Goal: Information Seeking & Learning: Find specific fact

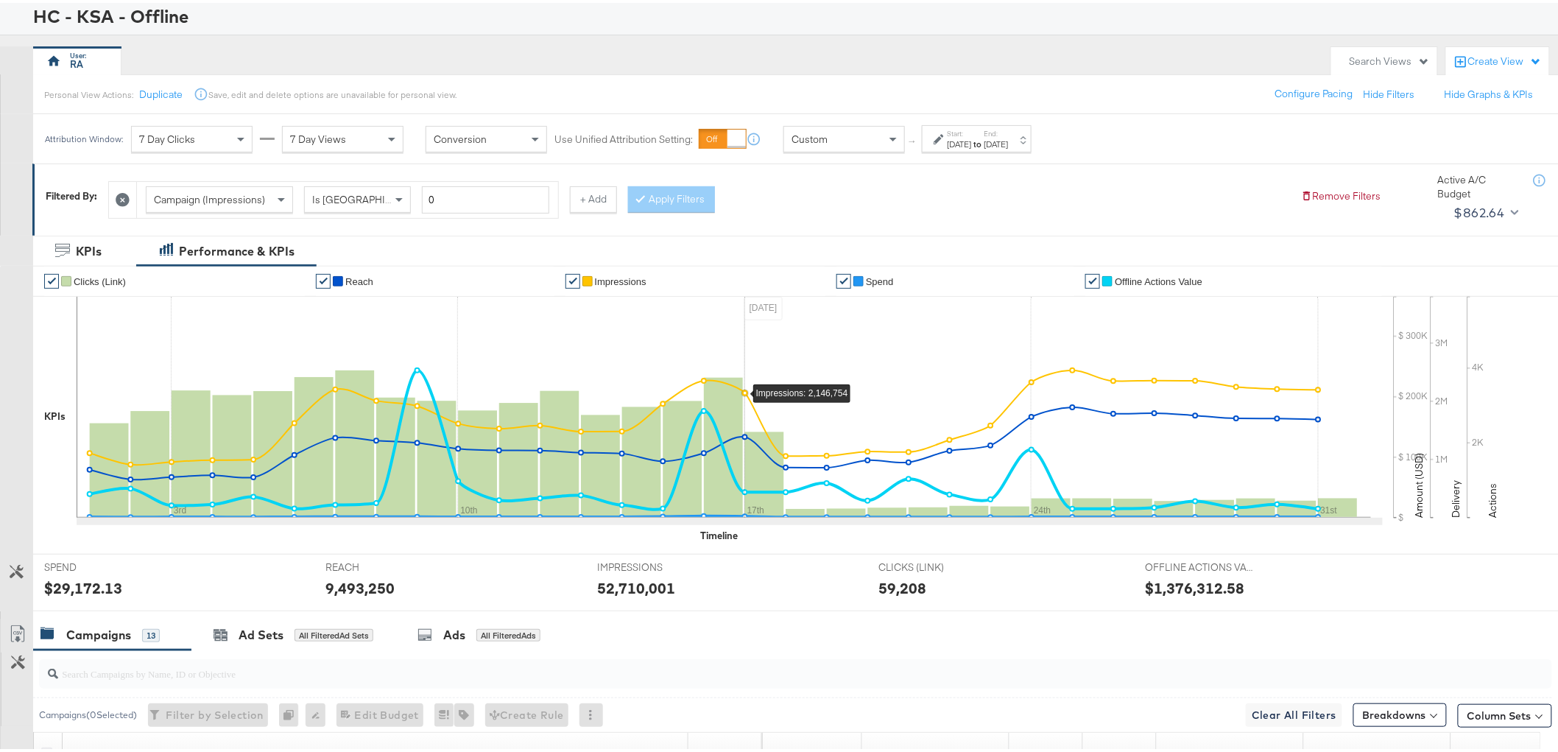
scroll to position [82, 0]
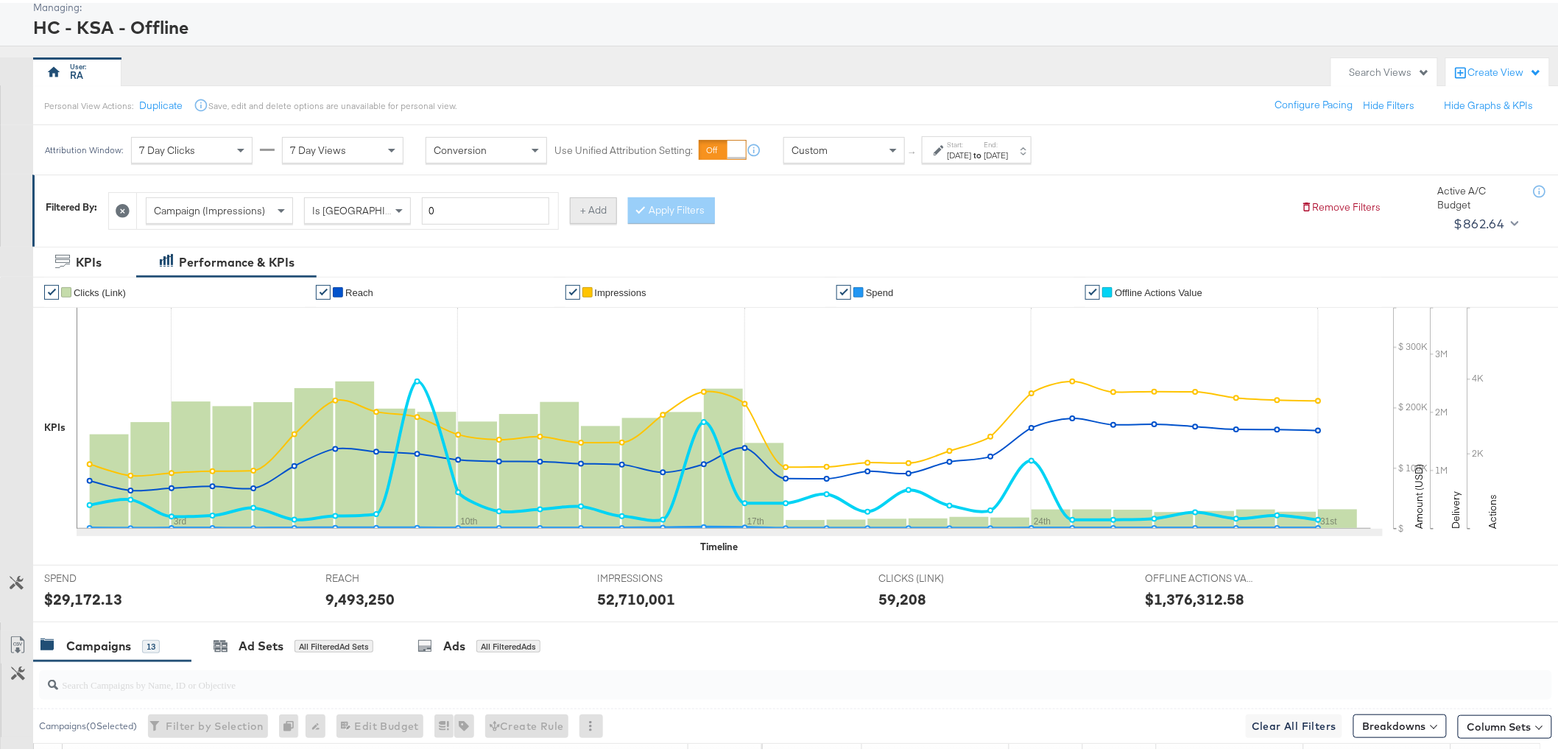
click at [598, 201] on button "+ Add" at bounding box center [593, 207] width 47 height 27
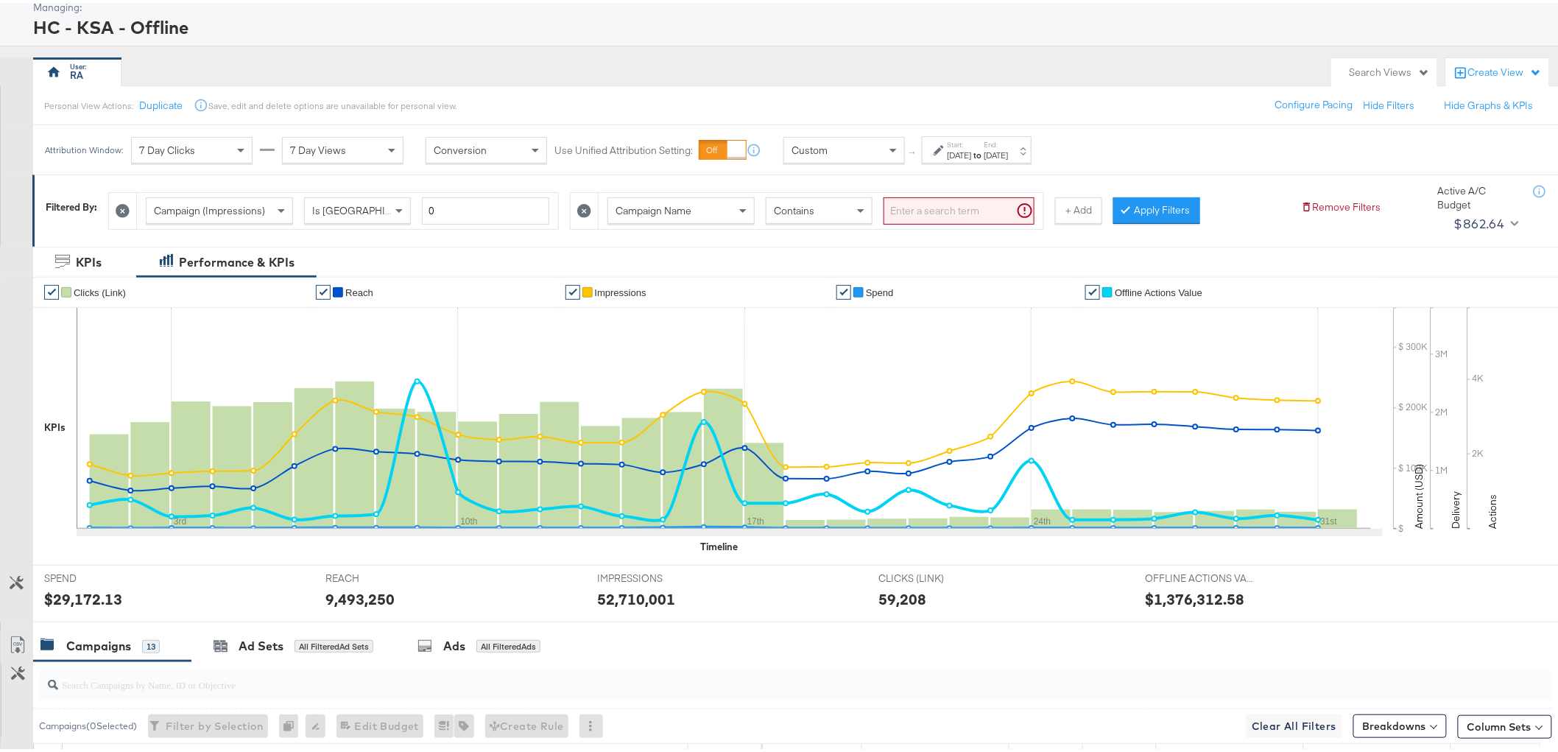
click at [929, 206] on input "search" at bounding box center [958, 207] width 151 height 27
click at [1137, 195] on button "Apply Filters" at bounding box center [1132, 207] width 87 height 27
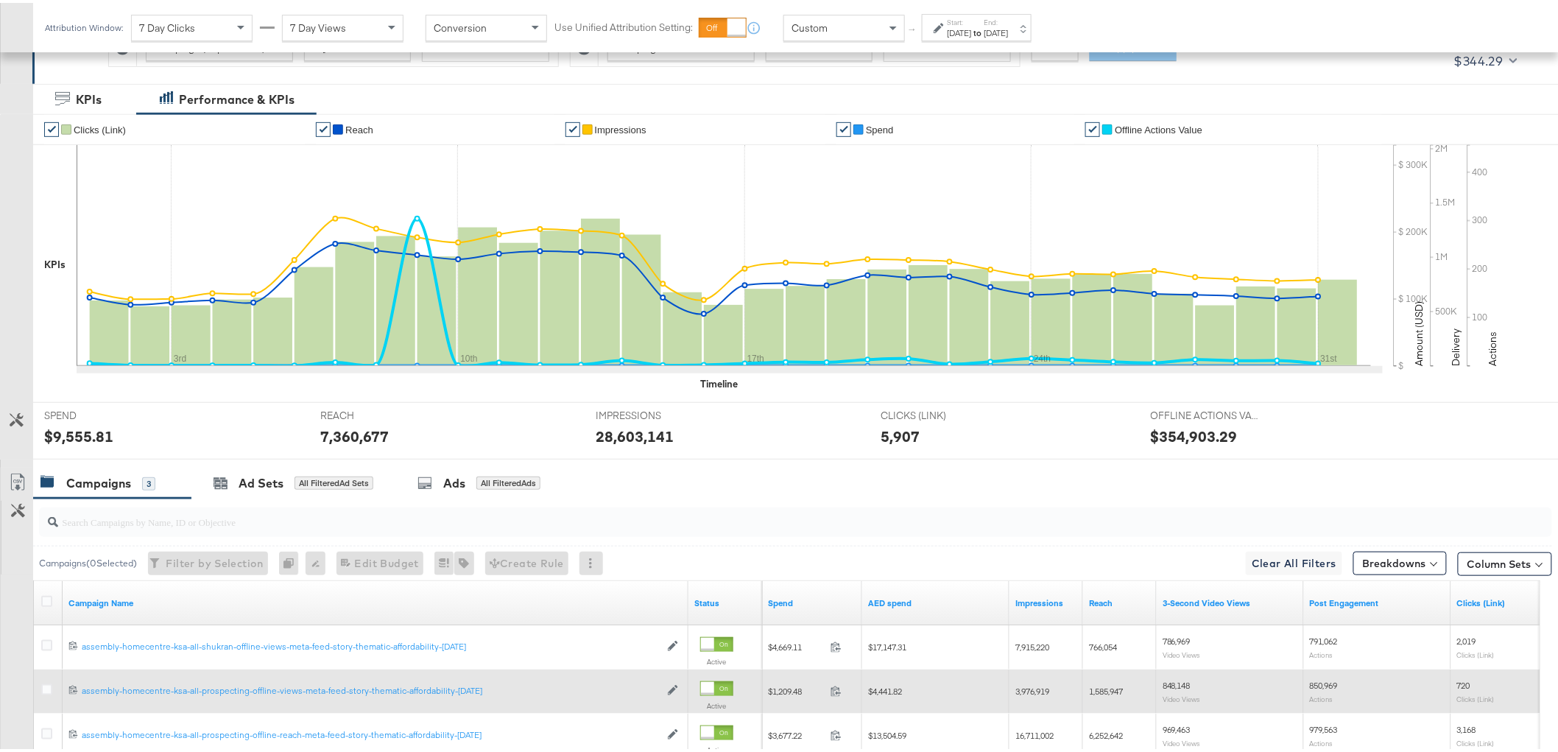
scroll to position [400, 0]
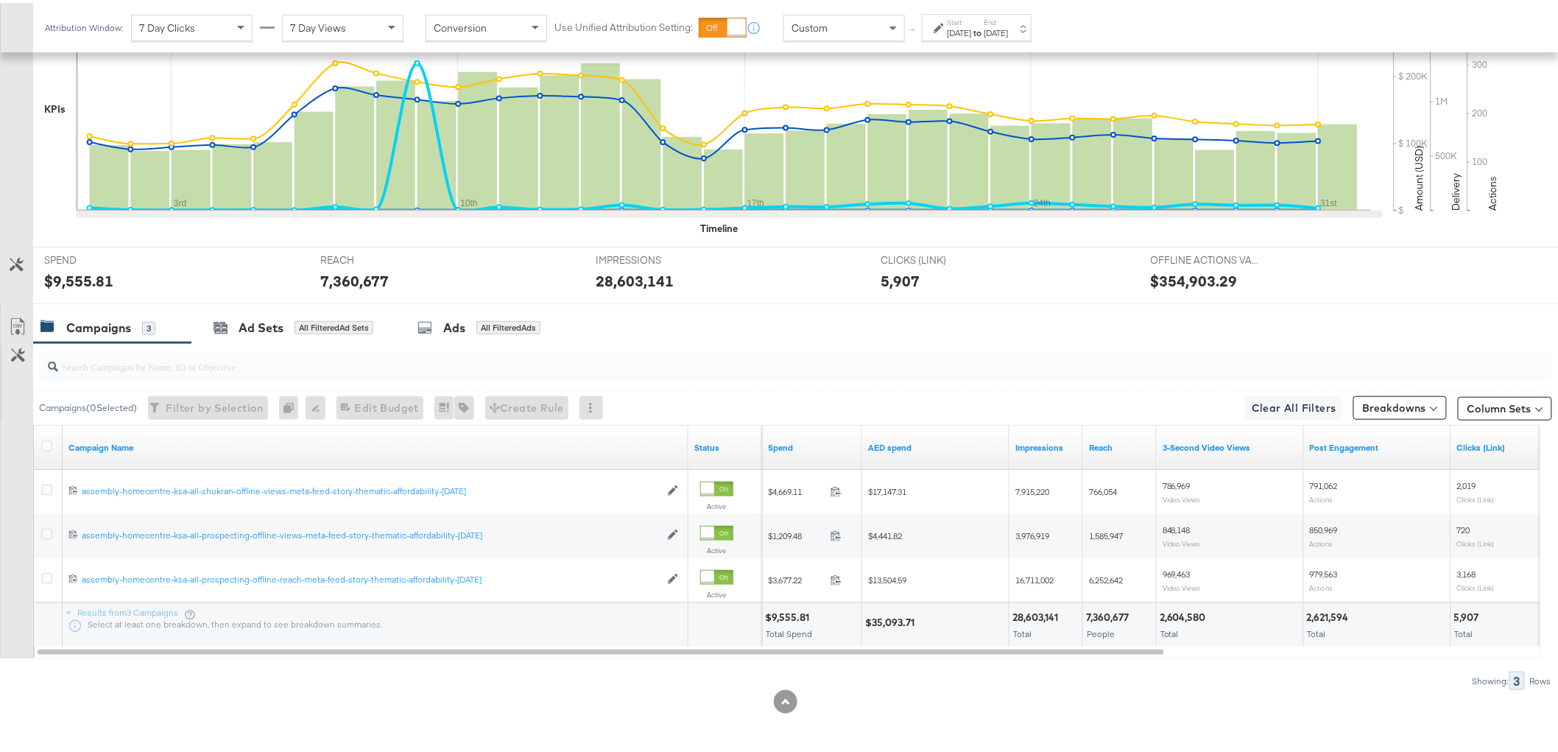
click at [901, 621] on div "$35,093.71" at bounding box center [892, 619] width 54 height 14
copy div "35,093.71"
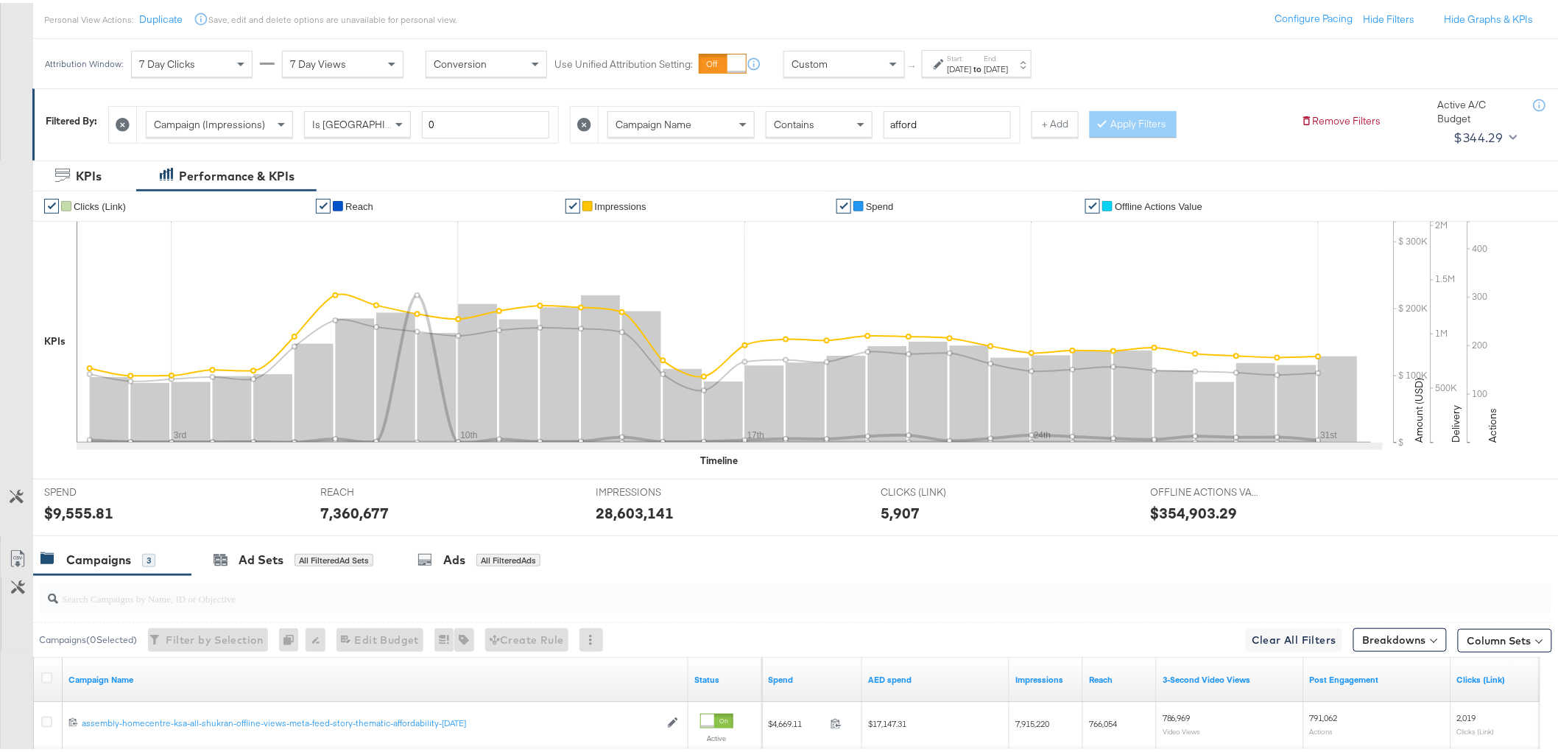
scroll to position [0, 0]
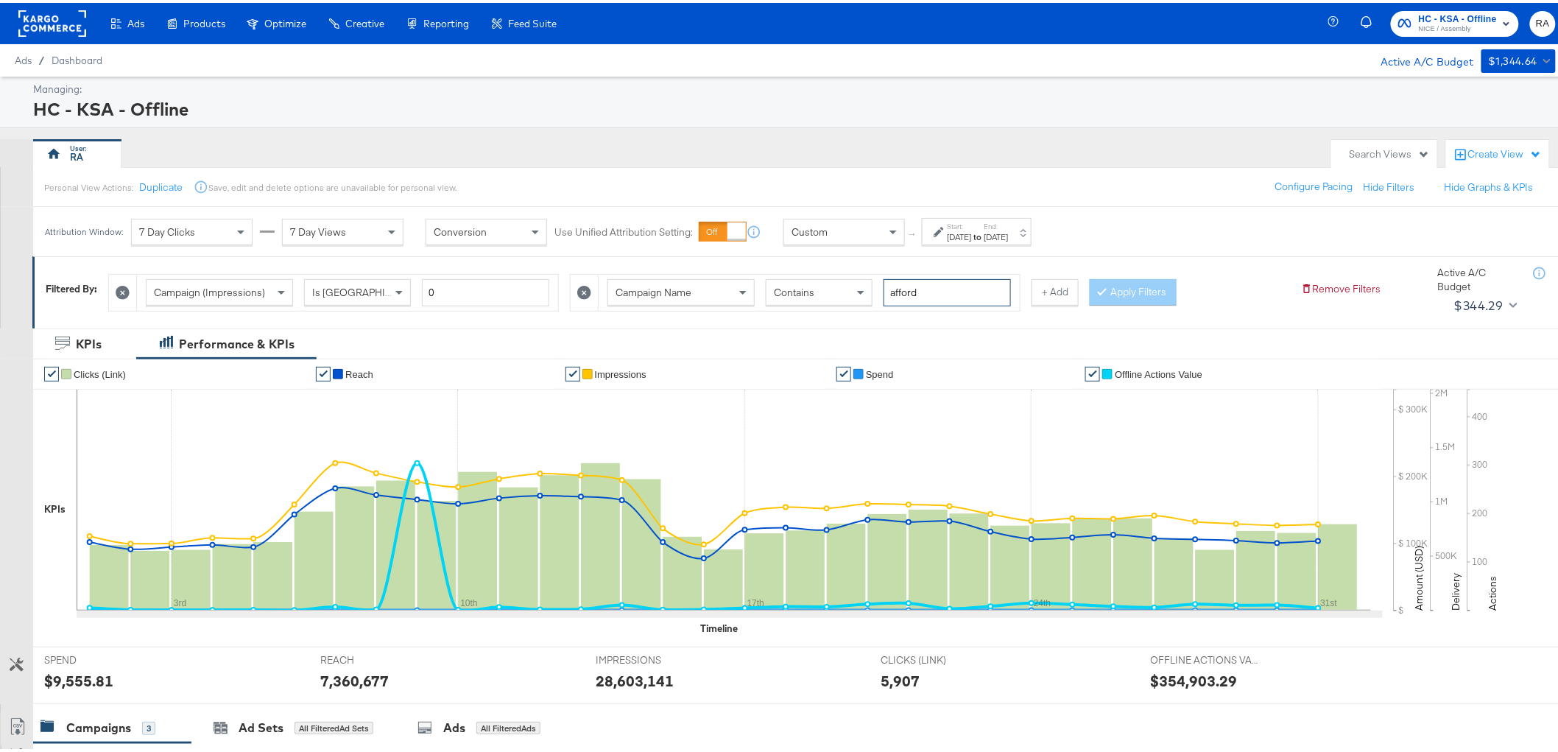
click at [922, 292] on input "afford" at bounding box center [946, 289] width 127 height 27
type input "bts"
click at [1145, 280] on button "Apply Filters" at bounding box center [1132, 289] width 87 height 27
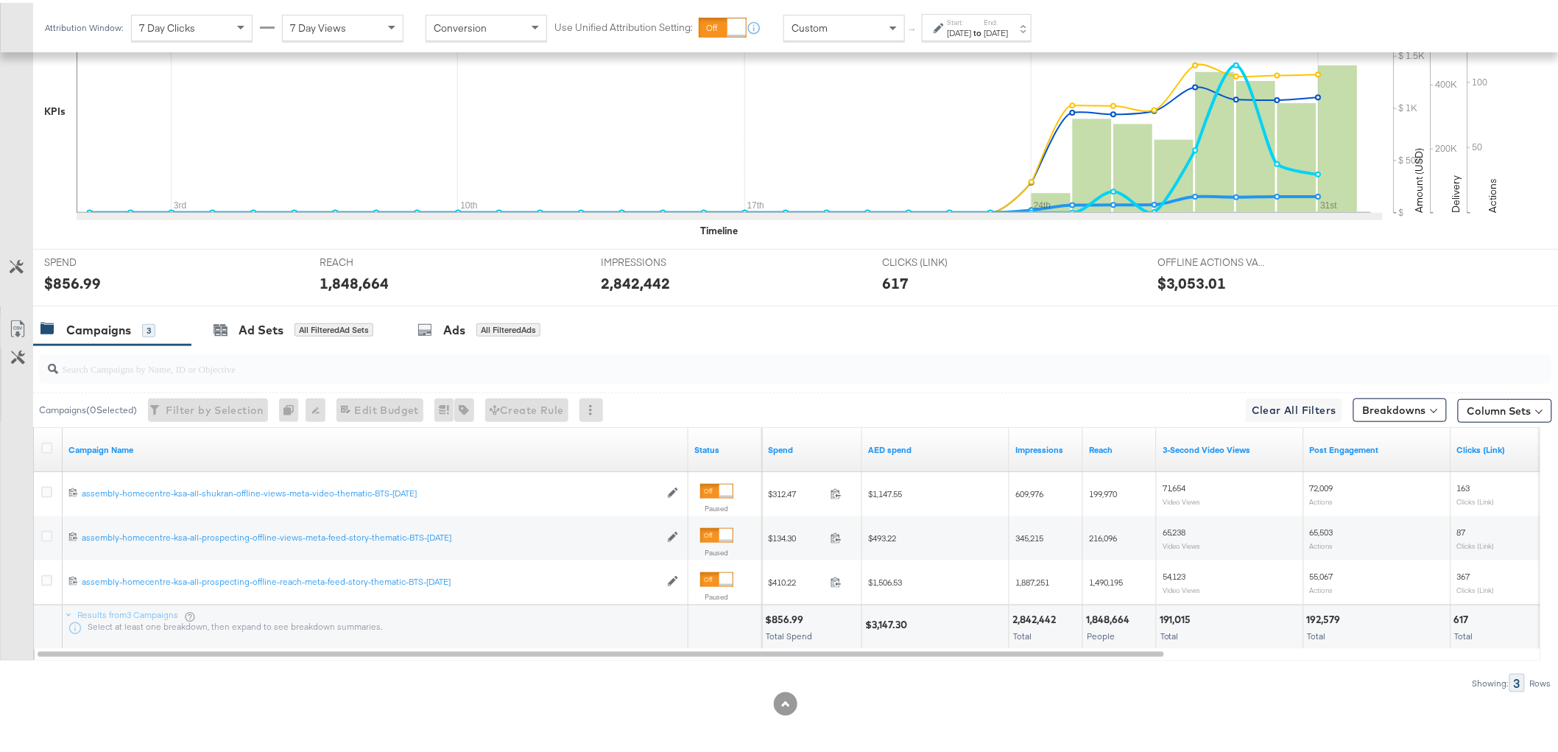
scroll to position [400, 0]
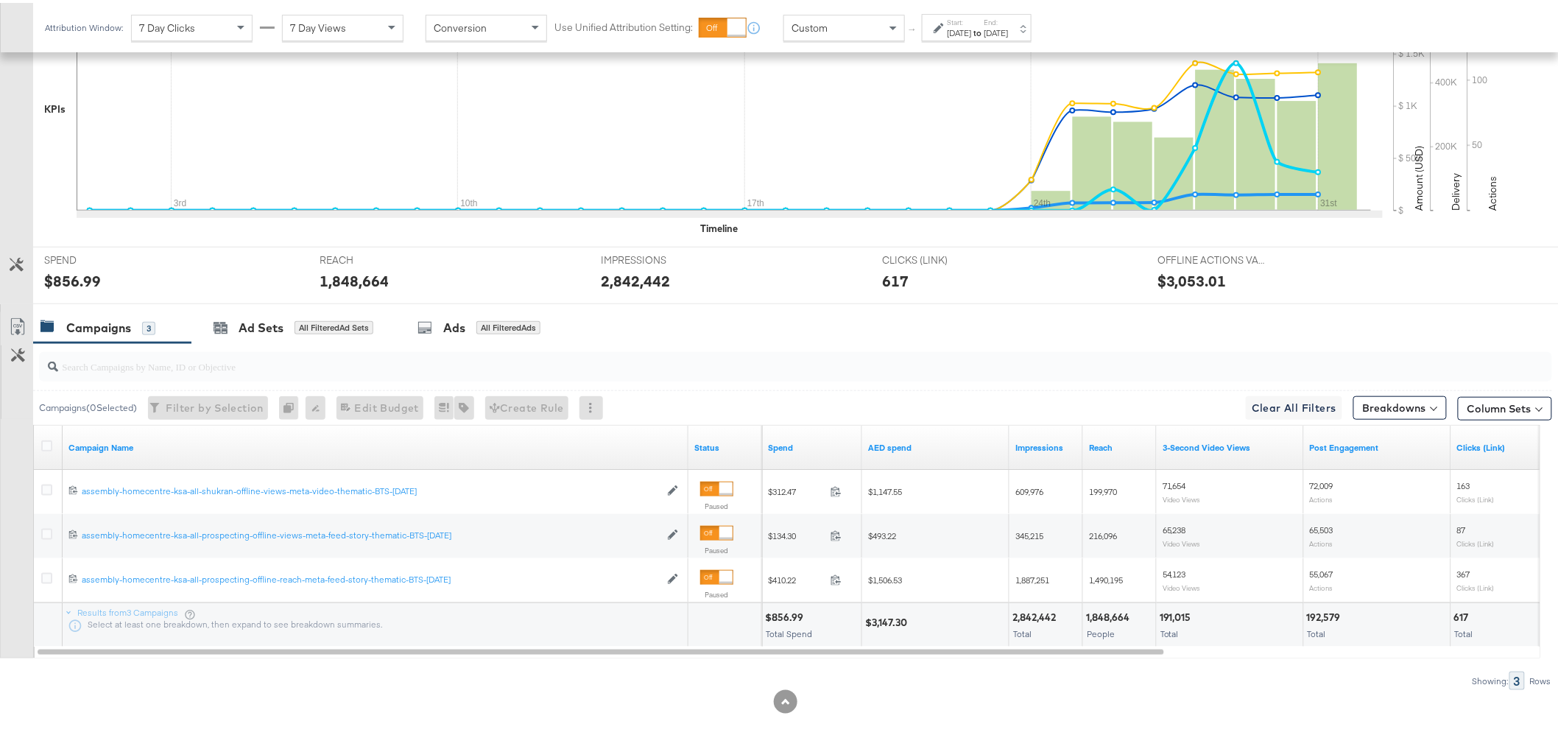
click at [895, 614] on div "$3,147.30" at bounding box center [888, 619] width 46 height 14
copy div "3,147.30"
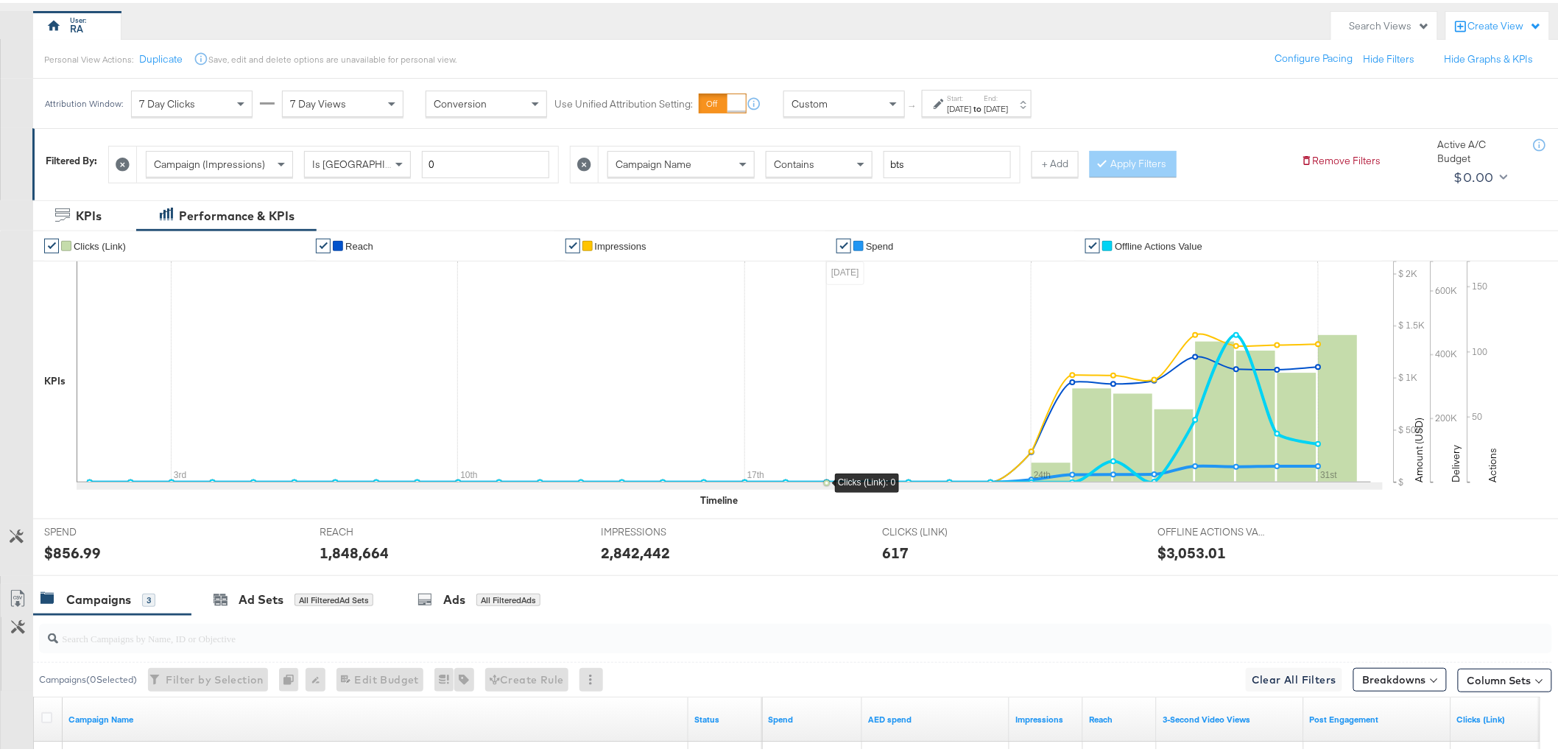
scroll to position [0, 0]
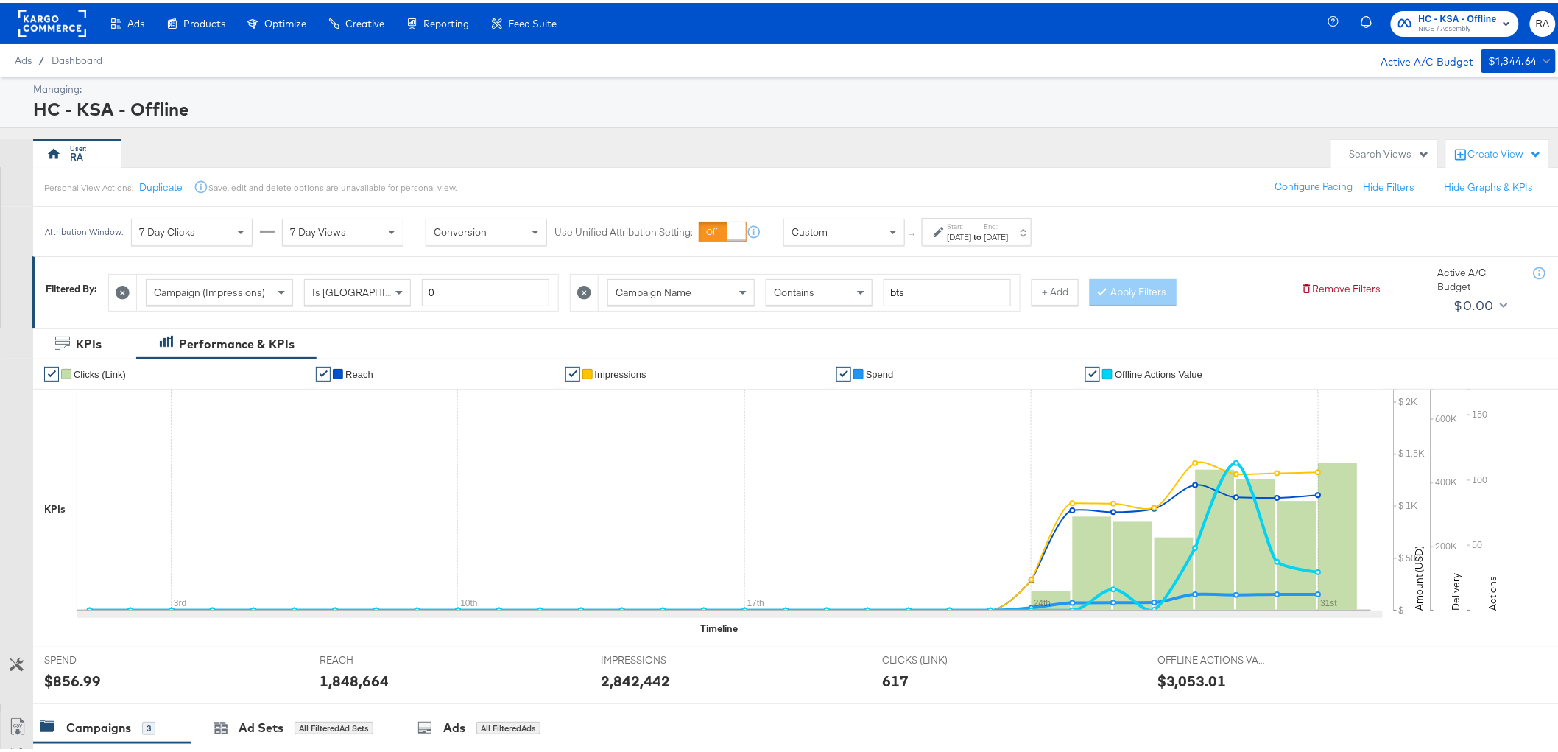
click at [802, 288] on span "Contains" at bounding box center [794, 289] width 40 height 13
click at [1053, 288] on button "+ Add" at bounding box center [1054, 289] width 47 height 27
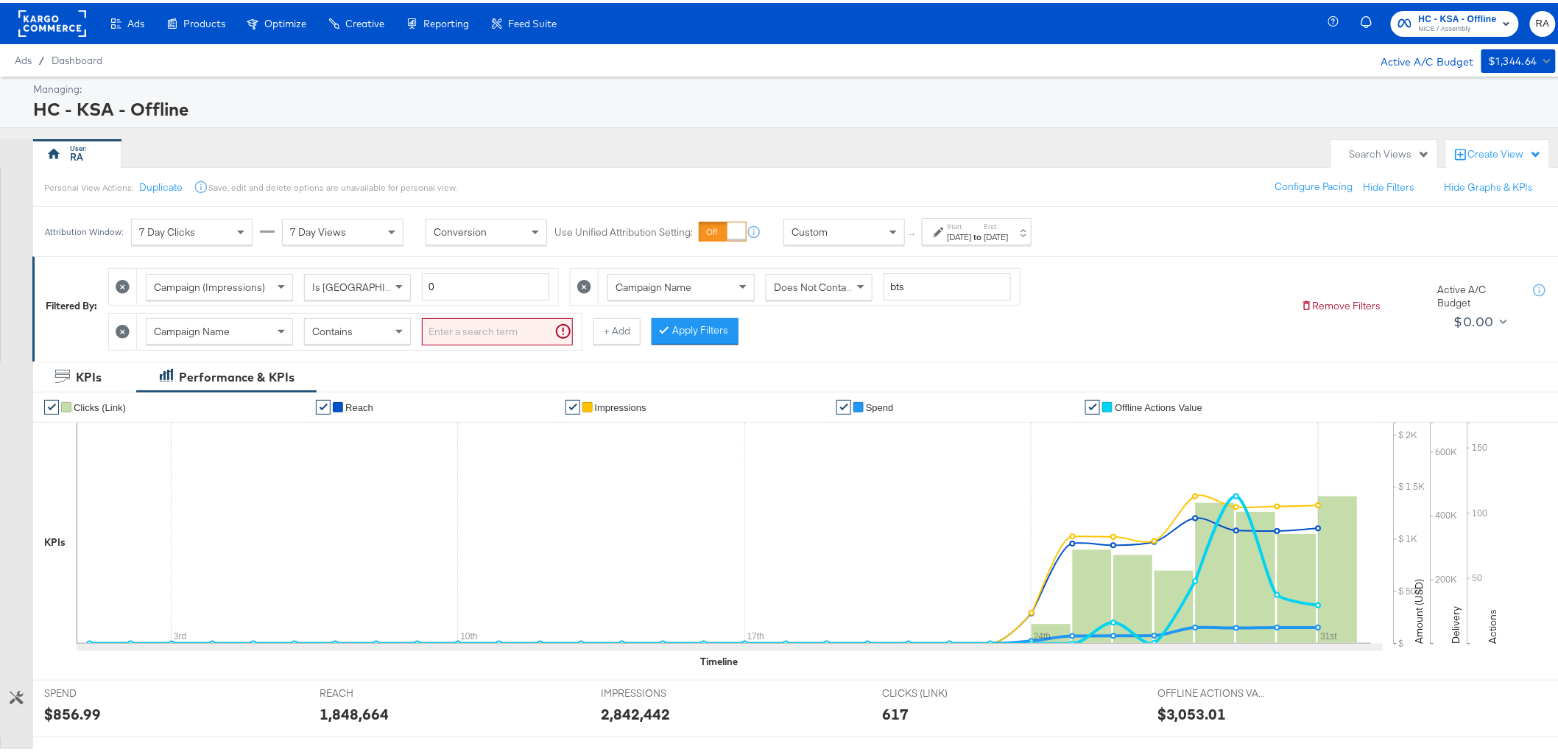
click at [339, 331] on span "Contains" at bounding box center [332, 328] width 40 height 13
click at [446, 326] on input "search" at bounding box center [497, 328] width 151 height 27
type input "afford"
click at [651, 324] on button "Apply Filters" at bounding box center [671, 328] width 87 height 27
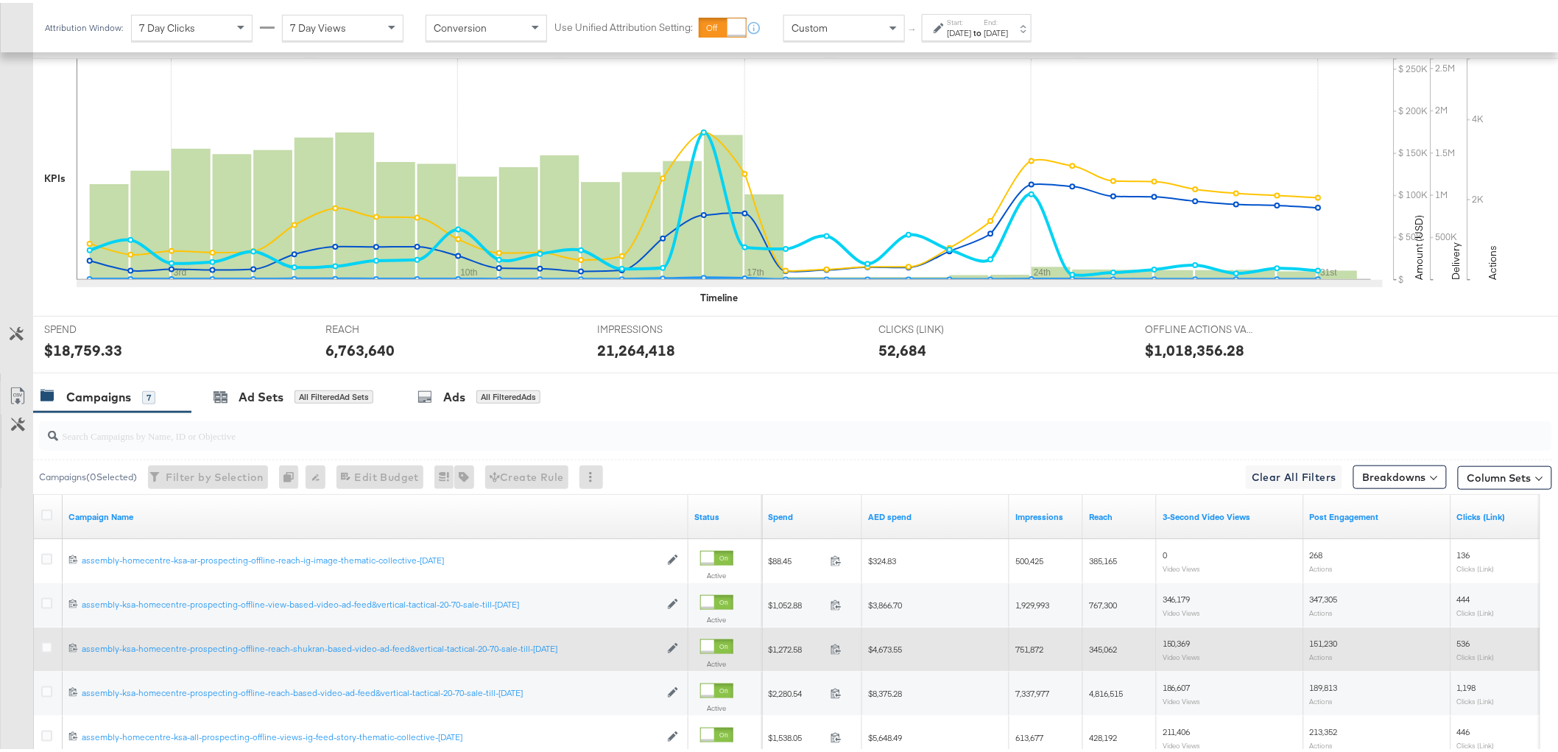
scroll to position [62, 0]
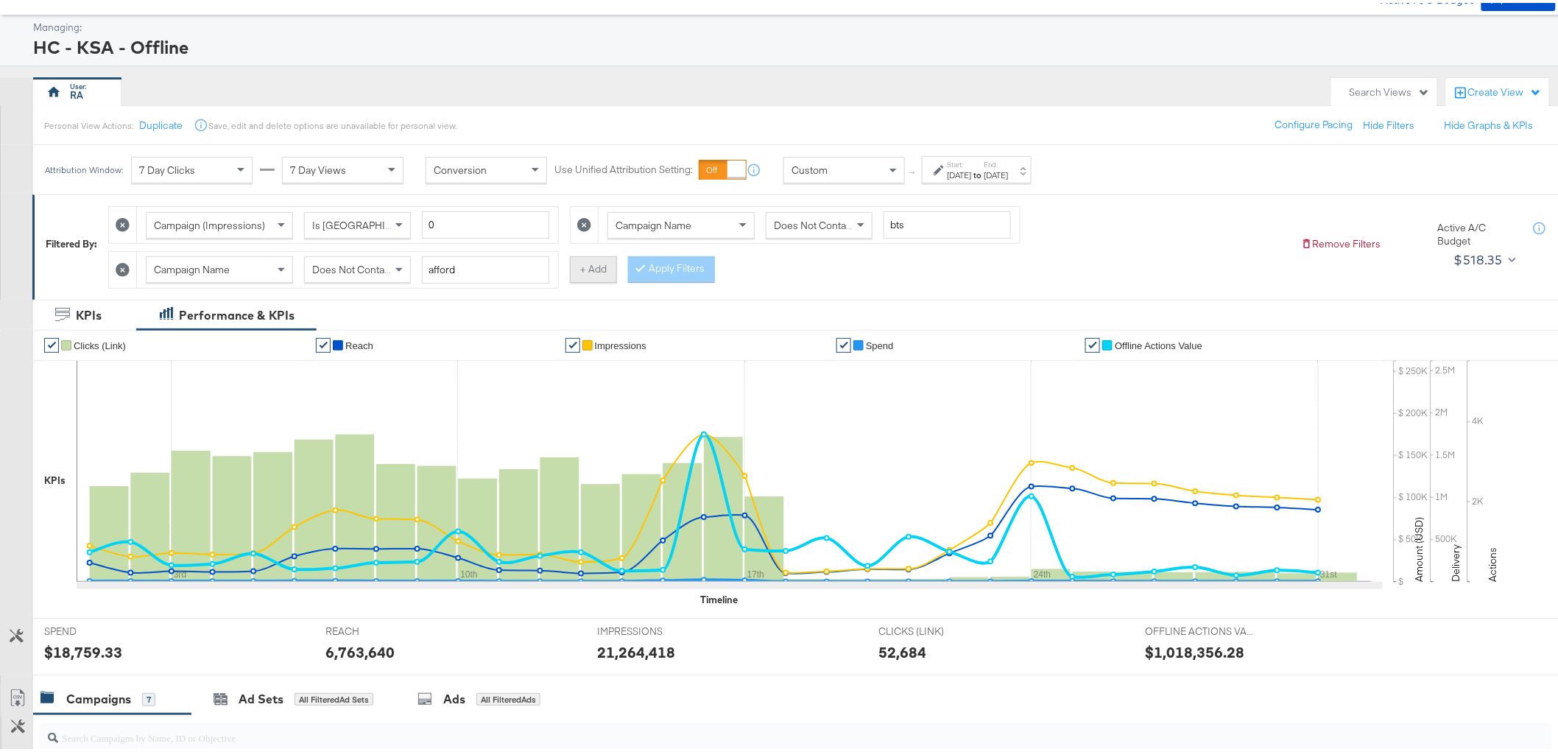
click at [574, 266] on button "+ Add" at bounding box center [593, 266] width 47 height 27
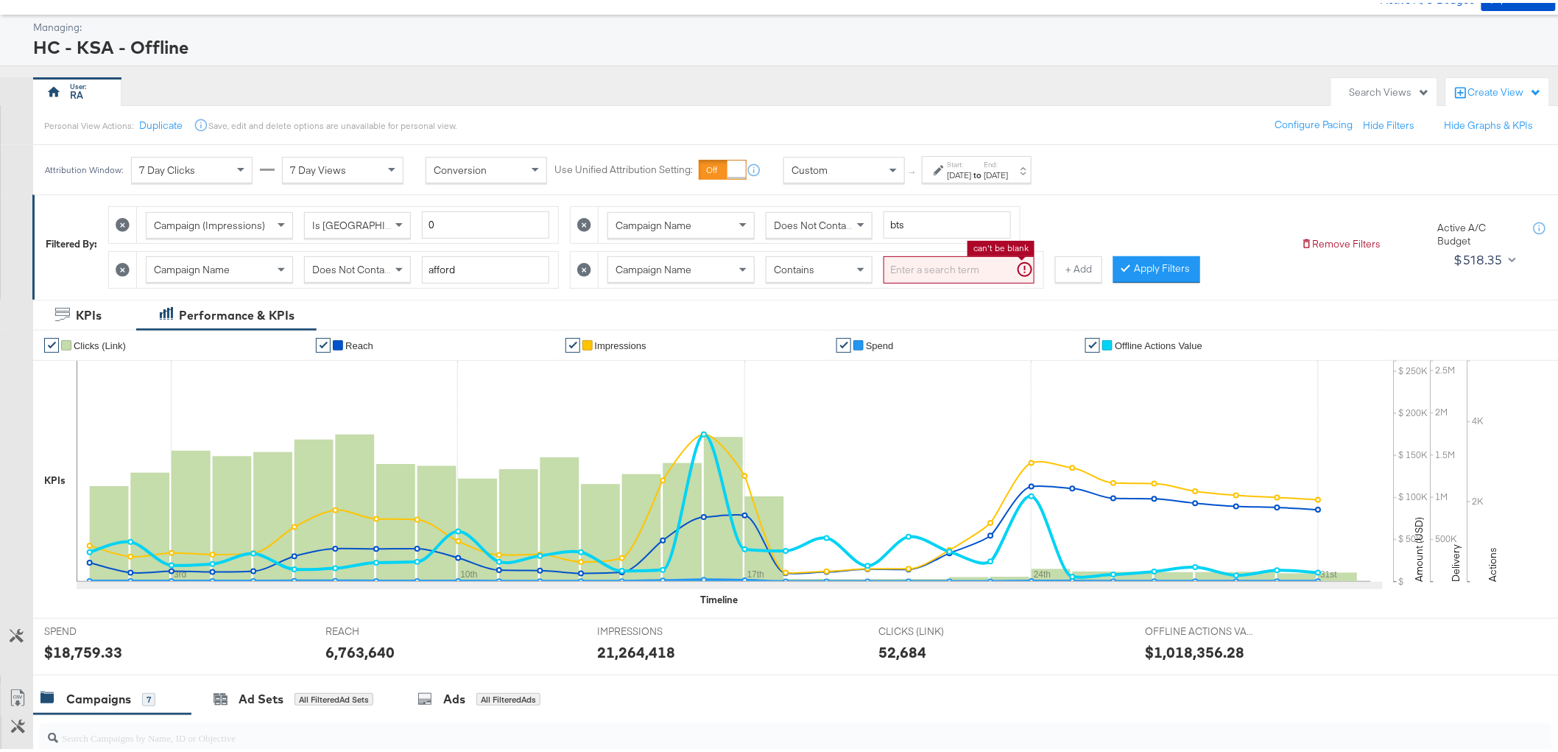
click at [950, 266] on input "search" at bounding box center [958, 266] width 151 height 27
type input "collec"
click at [1141, 264] on button "Apply Filters" at bounding box center [1132, 266] width 87 height 27
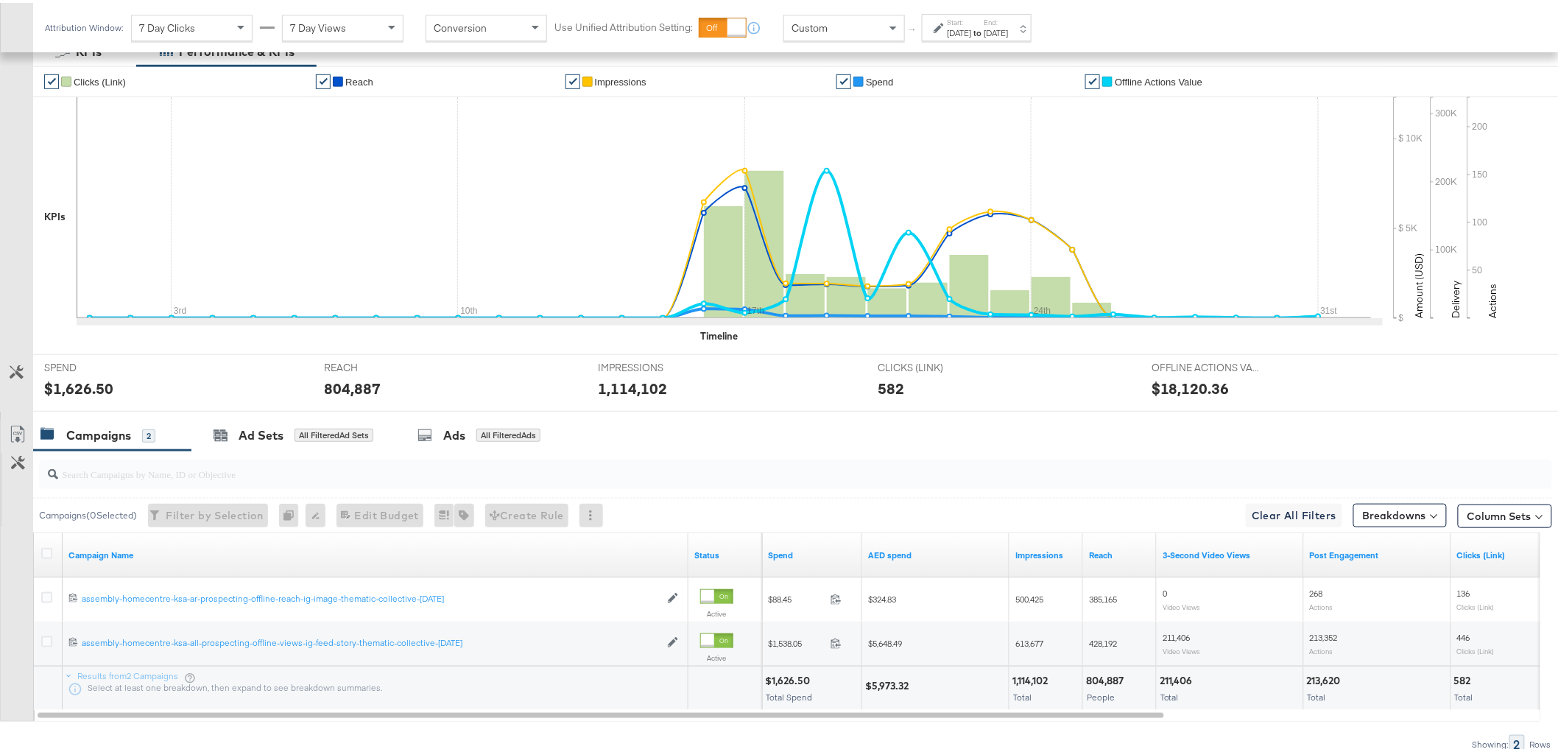
scroll to position [390, 0]
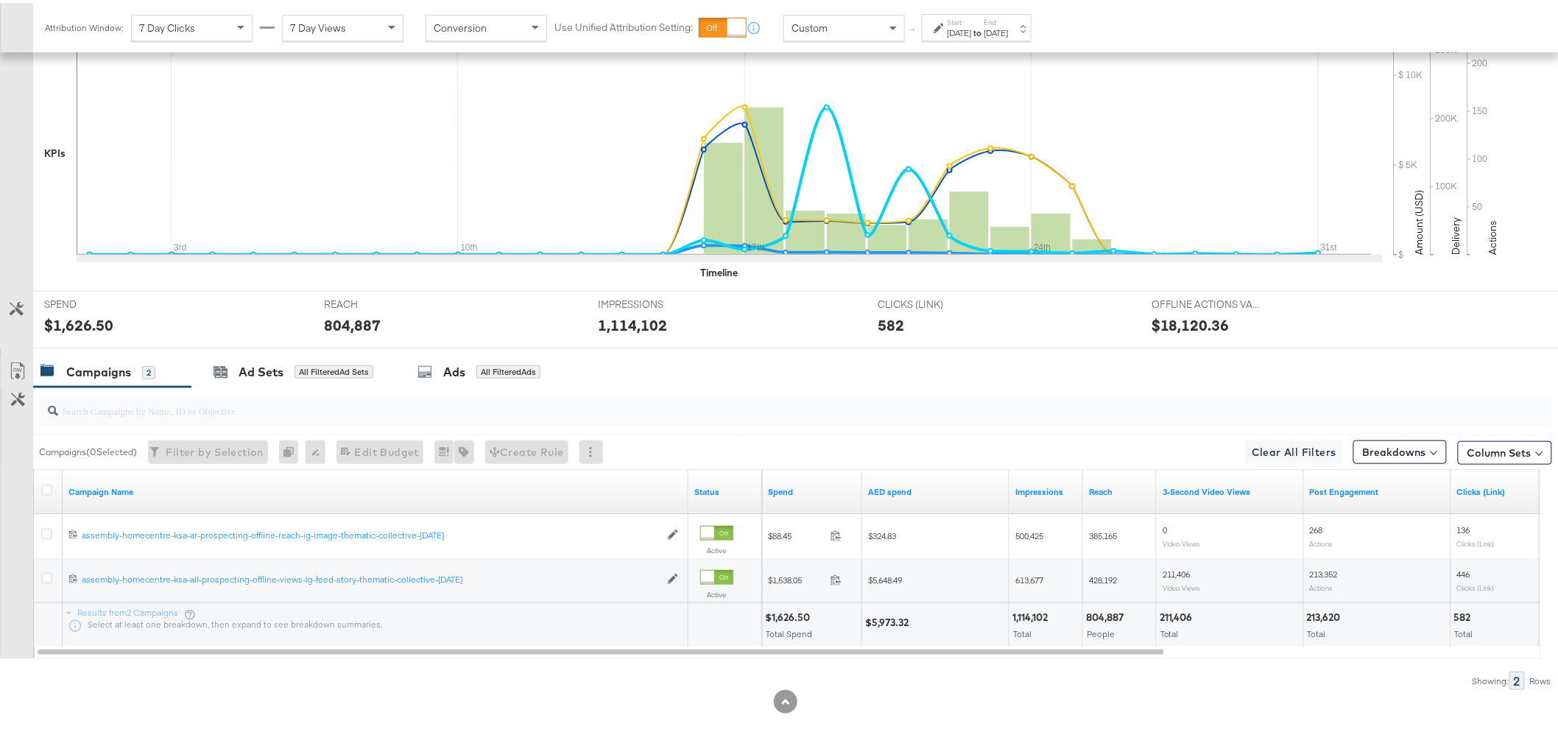
click at [902, 614] on div "$5,973.32" at bounding box center [889, 619] width 48 height 14
click at [902, 615] on div "$5,973.32" at bounding box center [889, 619] width 48 height 14
copy div "5,973.32"
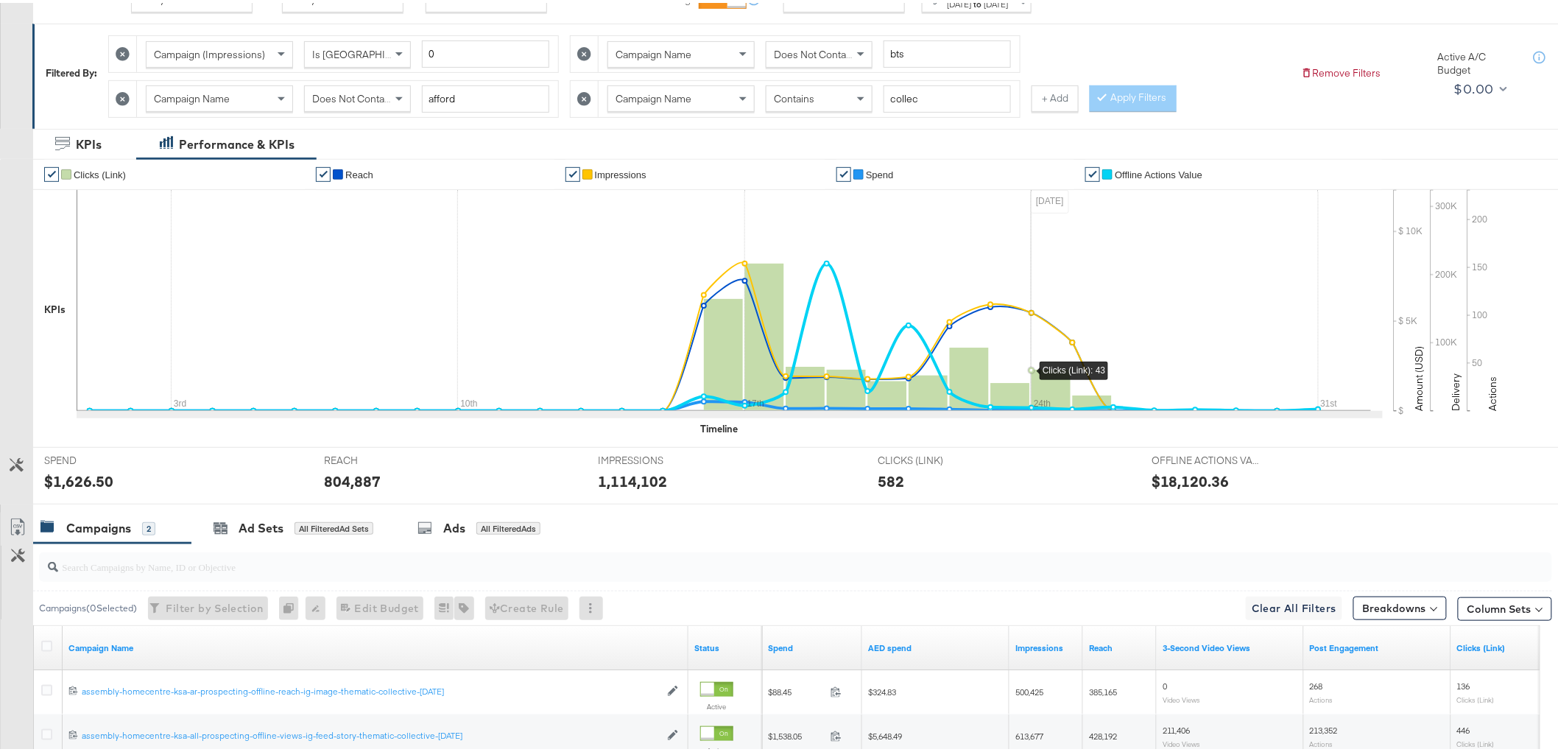
scroll to position [0, 0]
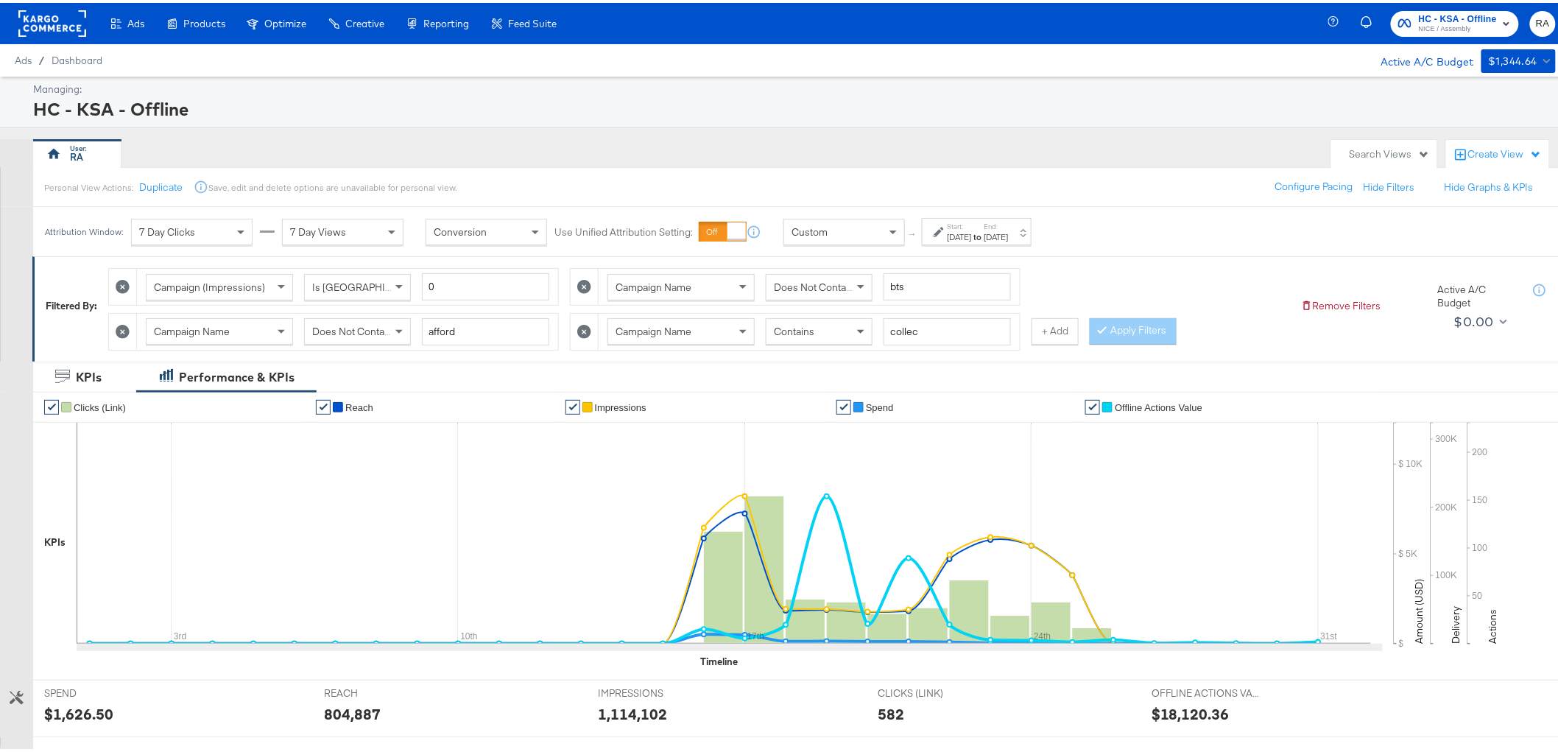
click at [855, 333] on span at bounding box center [862, 328] width 18 height 25
click at [852, 332] on div "Contains" at bounding box center [818, 328] width 105 height 25
drag, startPoint x: 830, startPoint y: 383, endPoint x: 866, endPoint y: 369, distance: 39.4
click at [1050, 334] on button "+ Add" at bounding box center [1054, 328] width 47 height 27
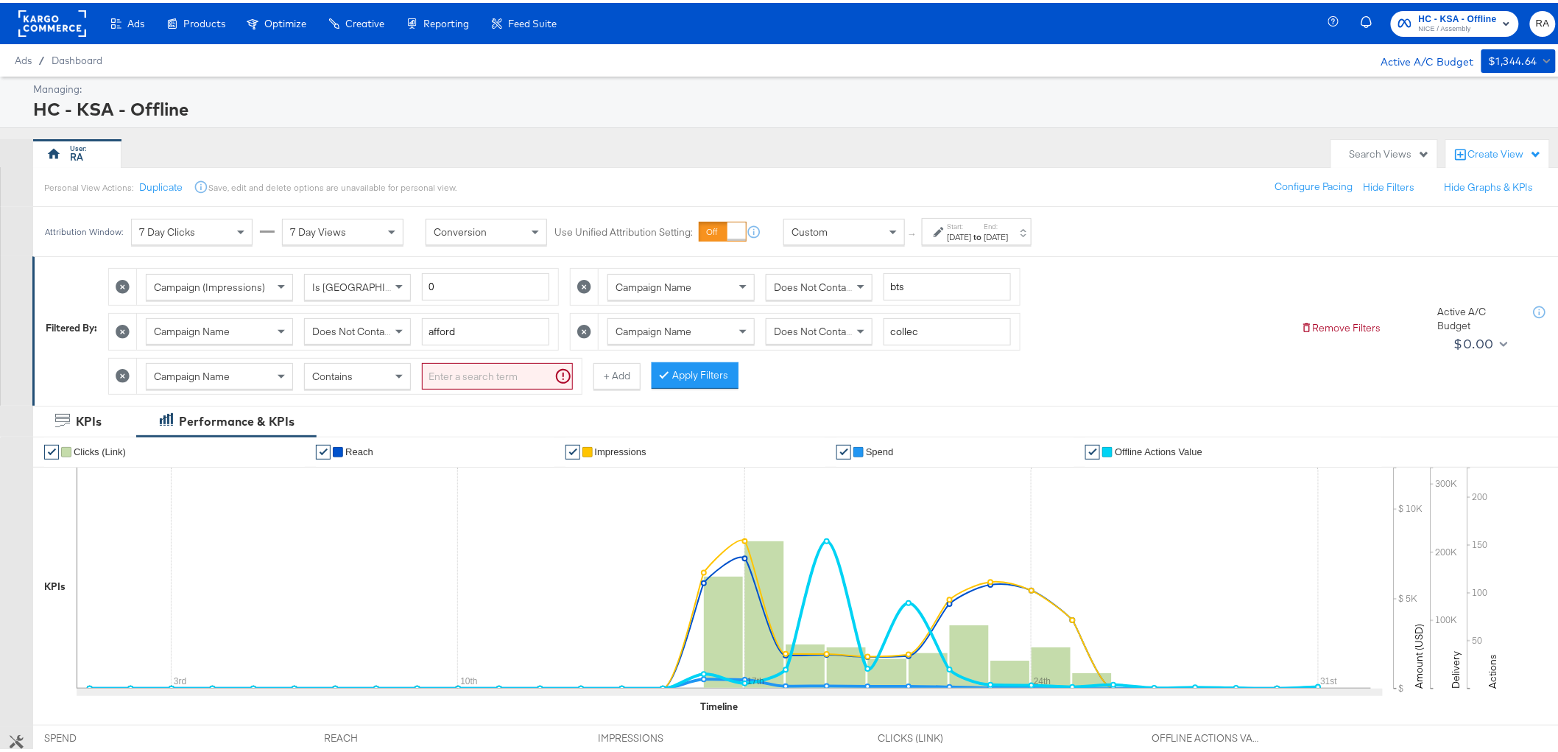
click at [464, 371] on input "search" at bounding box center [497, 373] width 151 height 27
type input "sale"
click at [705, 364] on button "Apply Filters" at bounding box center [671, 372] width 87 height 27
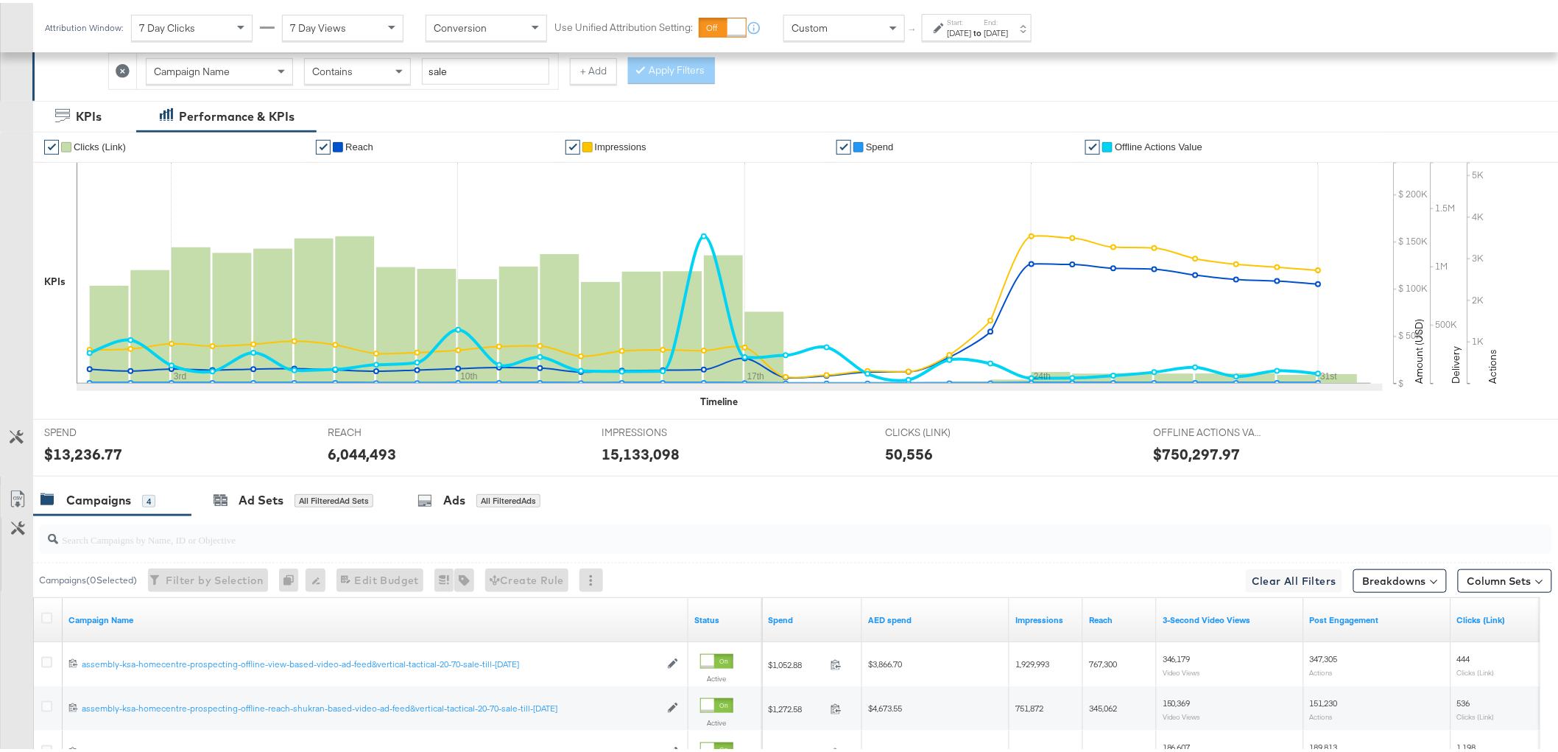
scroll to position [32, 0]
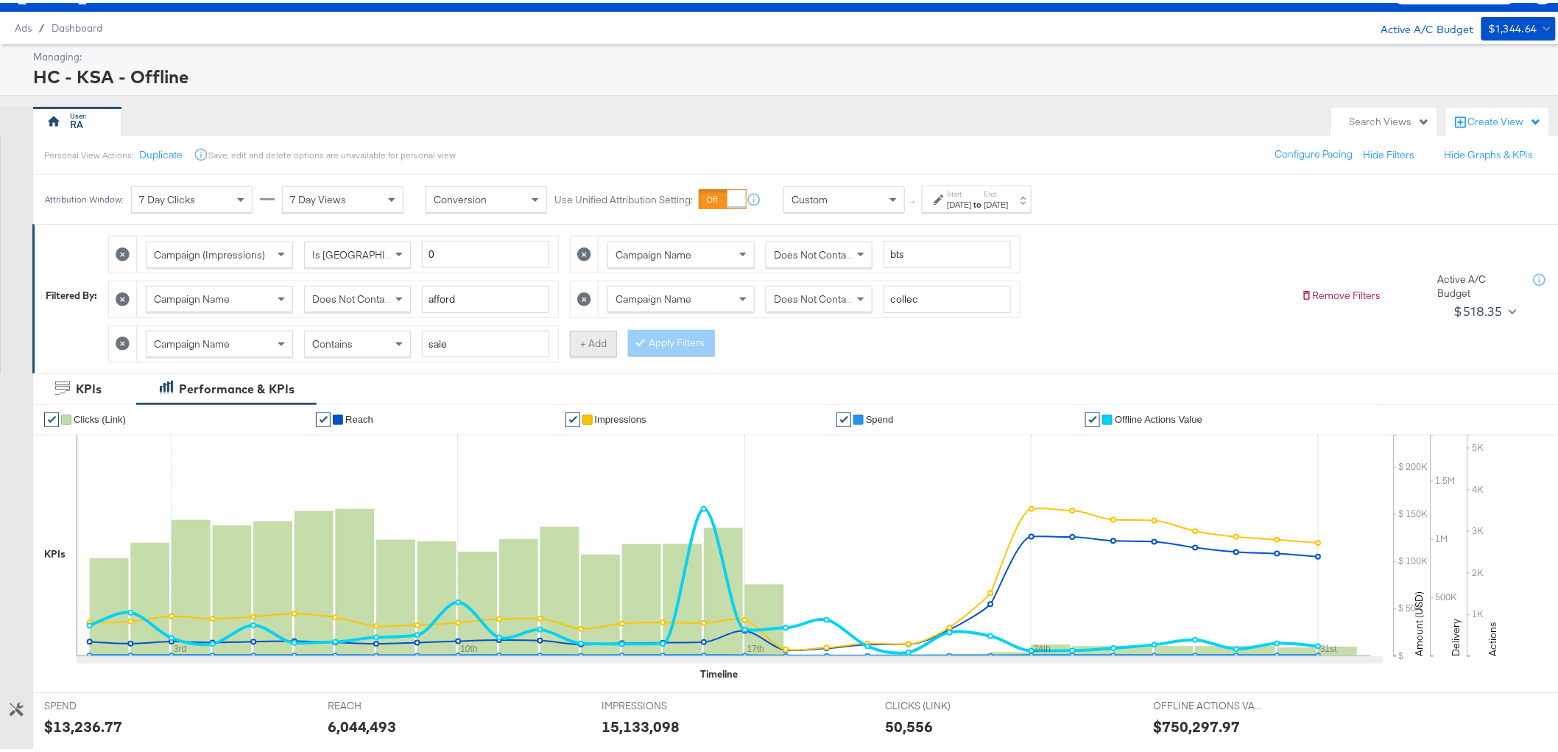
click at [607, 342] on button "+ Add" at bounding box center [593, 341] width 47 height 27
click at [944, 339] on input "search" at bounding box center [958, 341] width 151 height 27
type input "instant"
click at [843, 350] on div "Contains" at bounding box center [818, 340] width 105 height 25
click at [1123, 340] on button "Apply Filters" at bounding box center [1132, 340] width 87 height 27
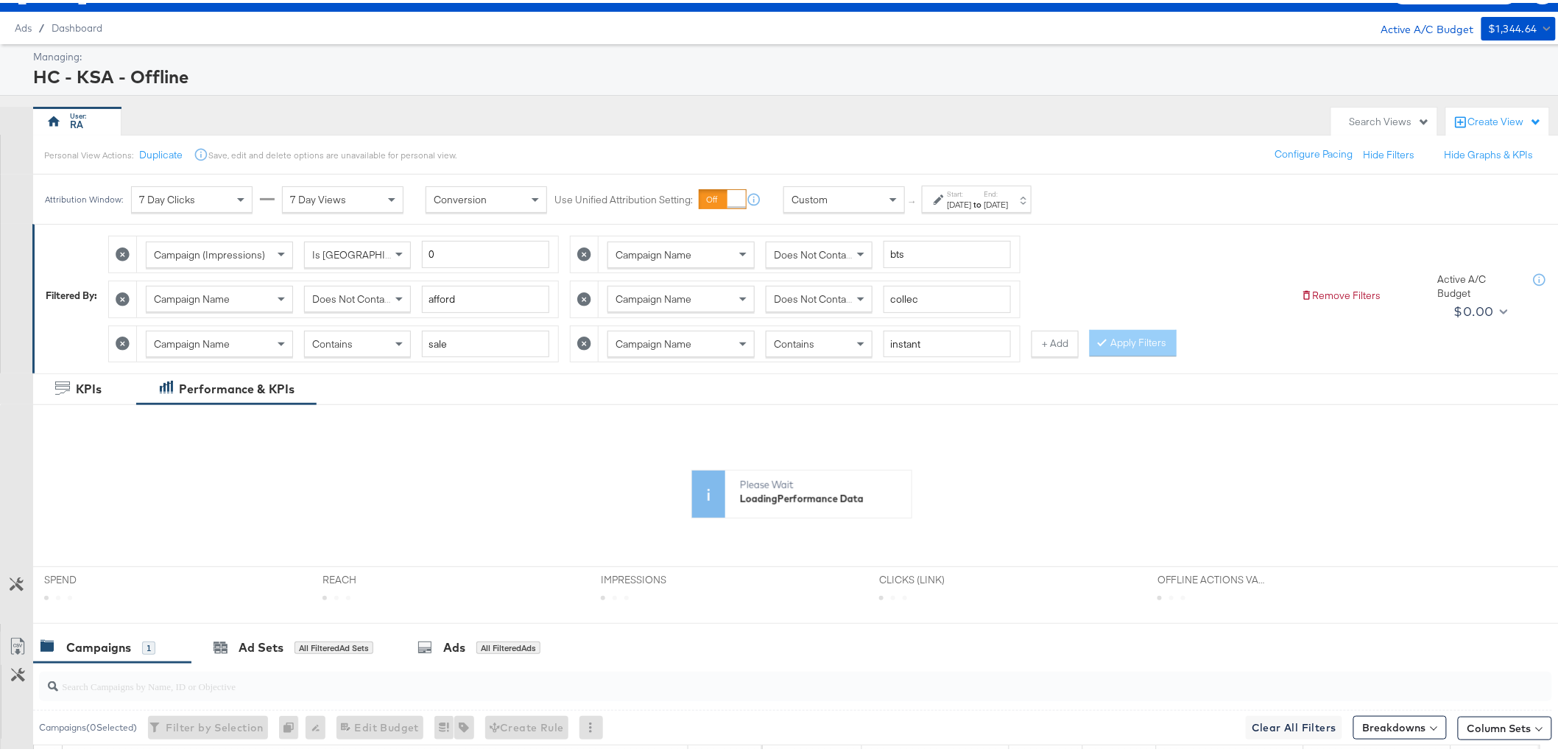
scroll to position [265, 0]
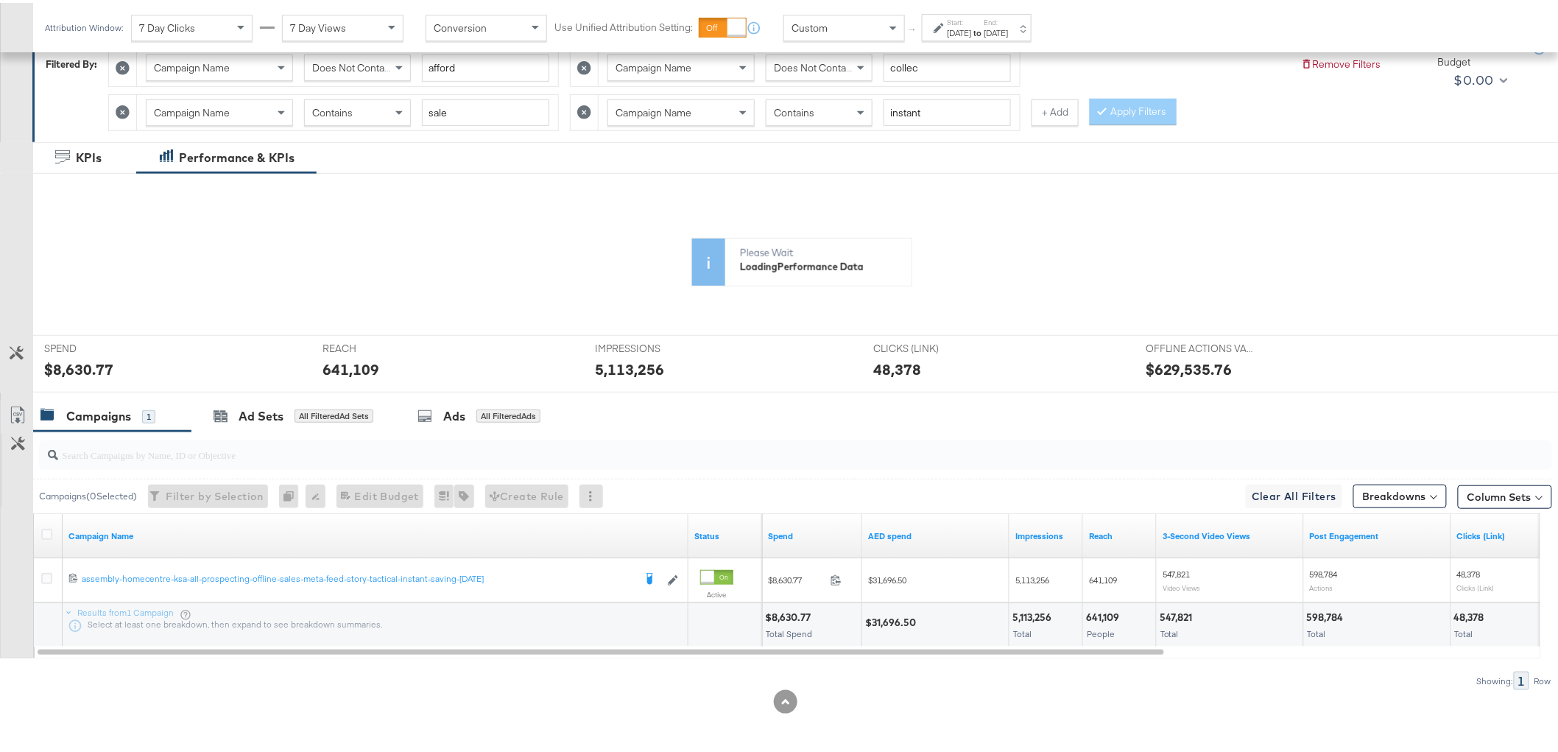
click at [895, 617] on div "$31,696.50" at bounding box center [892, 619] width 55 height 14
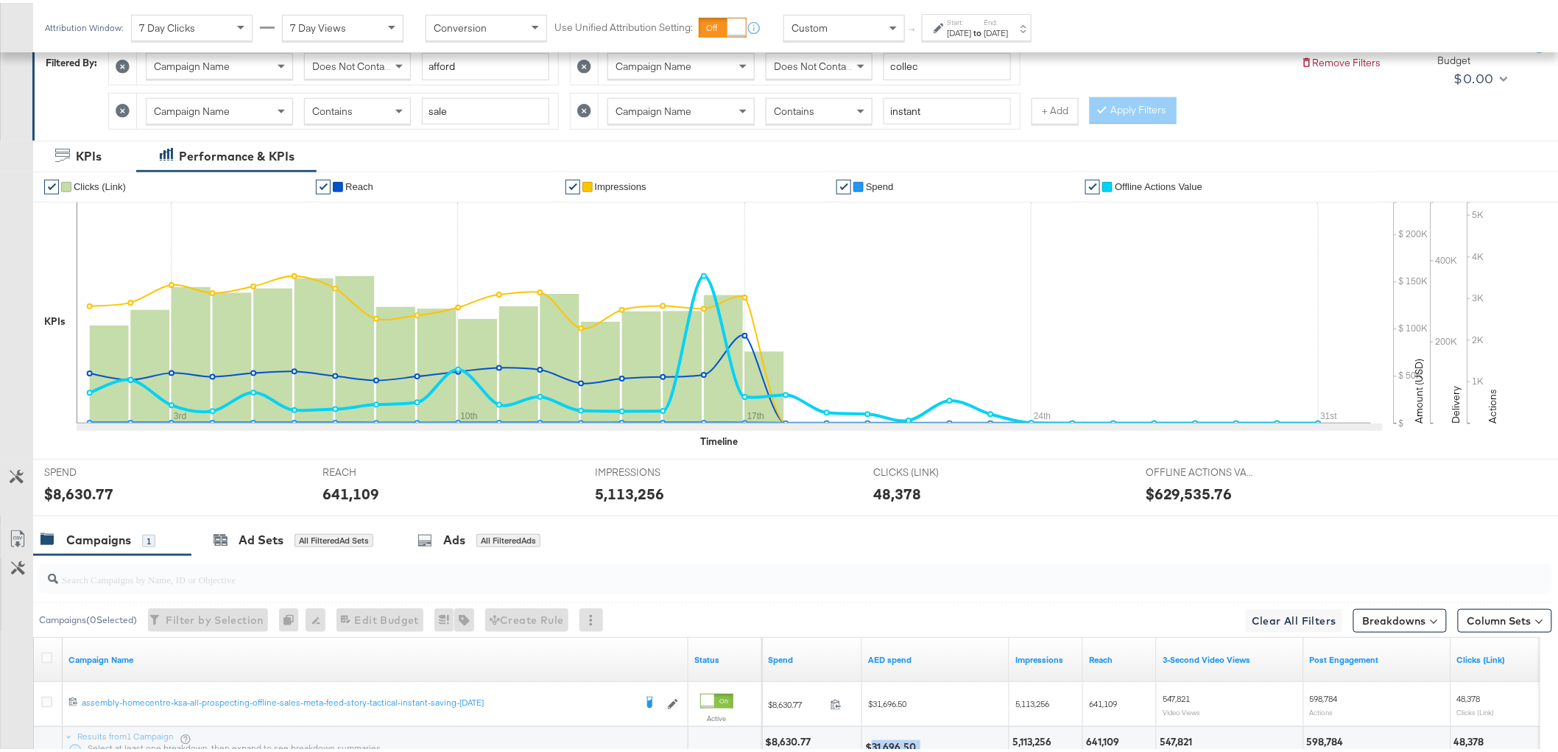
copy div "31,696.50"
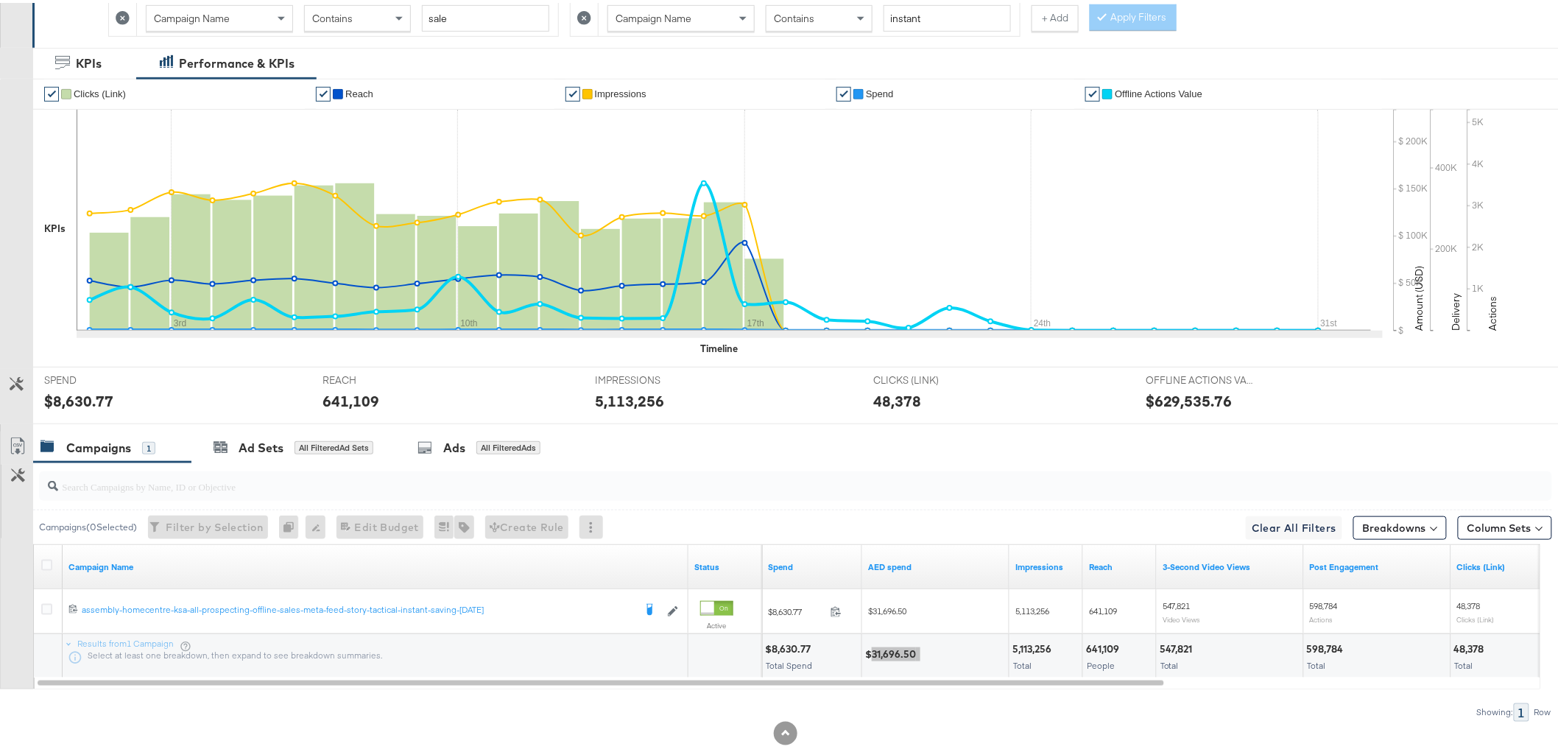
scroll to position [391, 0]
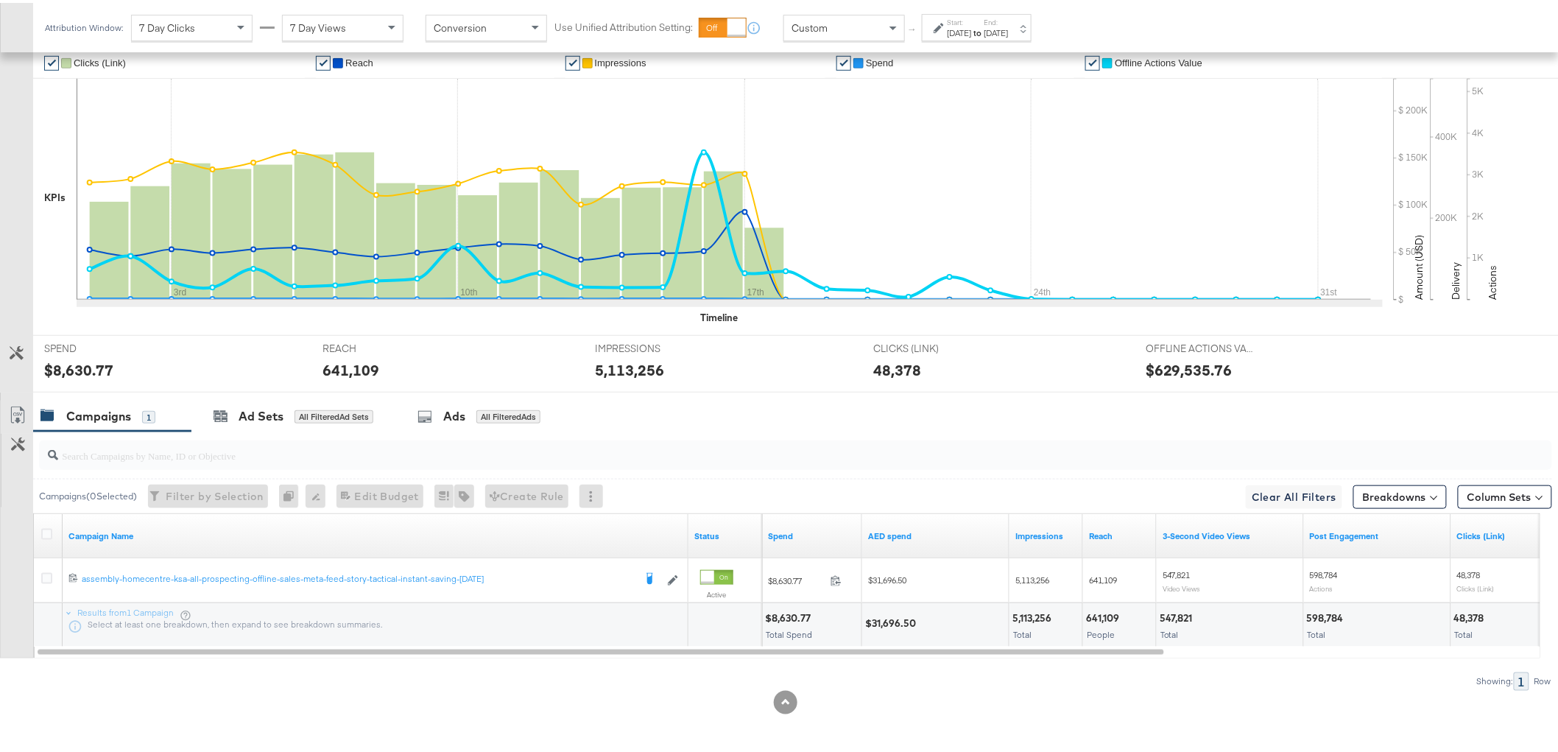
click at [675, 665] on div "Campaigns ( 0 Selected) Filter by Selection Filter 0 campaigns 0 Rename 0 campa…" at bounding box center [776, 557] width 1552 height 258
click at [902, 615] on div "$31,696.50" at bounding box center [892, 620] width 55 height 14
copy div "31,696.50"
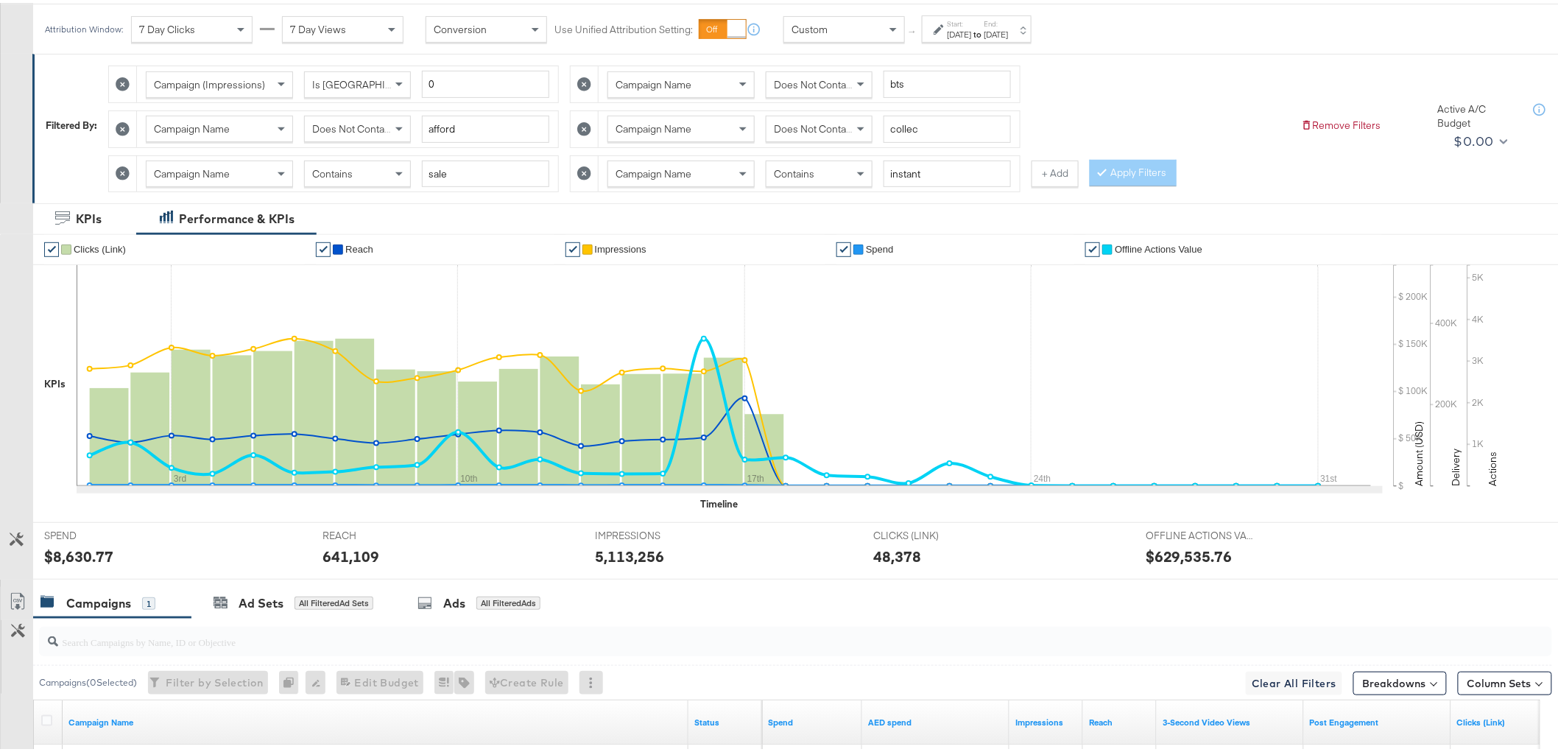
scroll to position [0, 0]
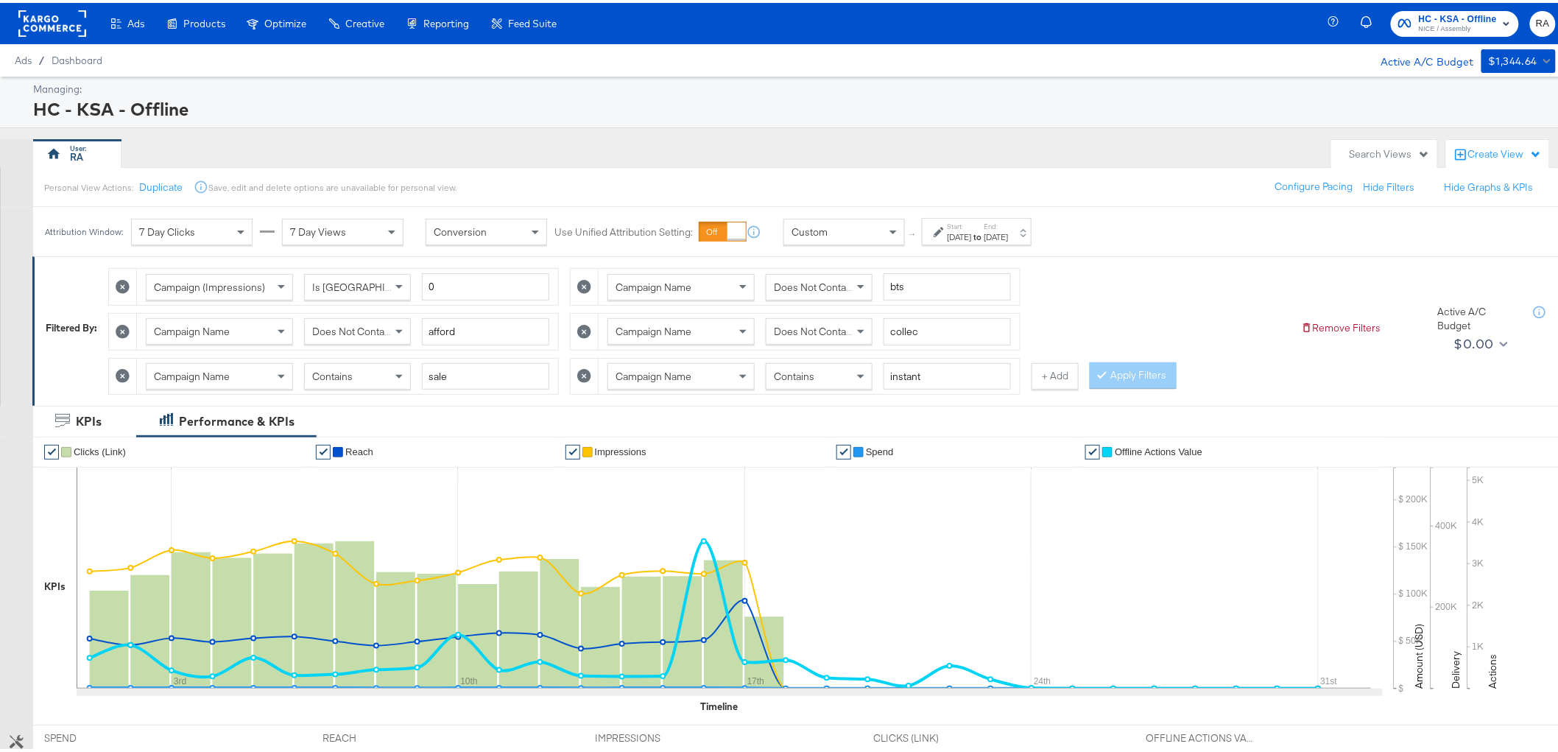
click at [822, 372] on div "Contains" at bounding box center [818, 373] width 105 height 25
click at [1128, 374] on button "Apply Filters" at bounding box center [1132, 372] width 87 height 27
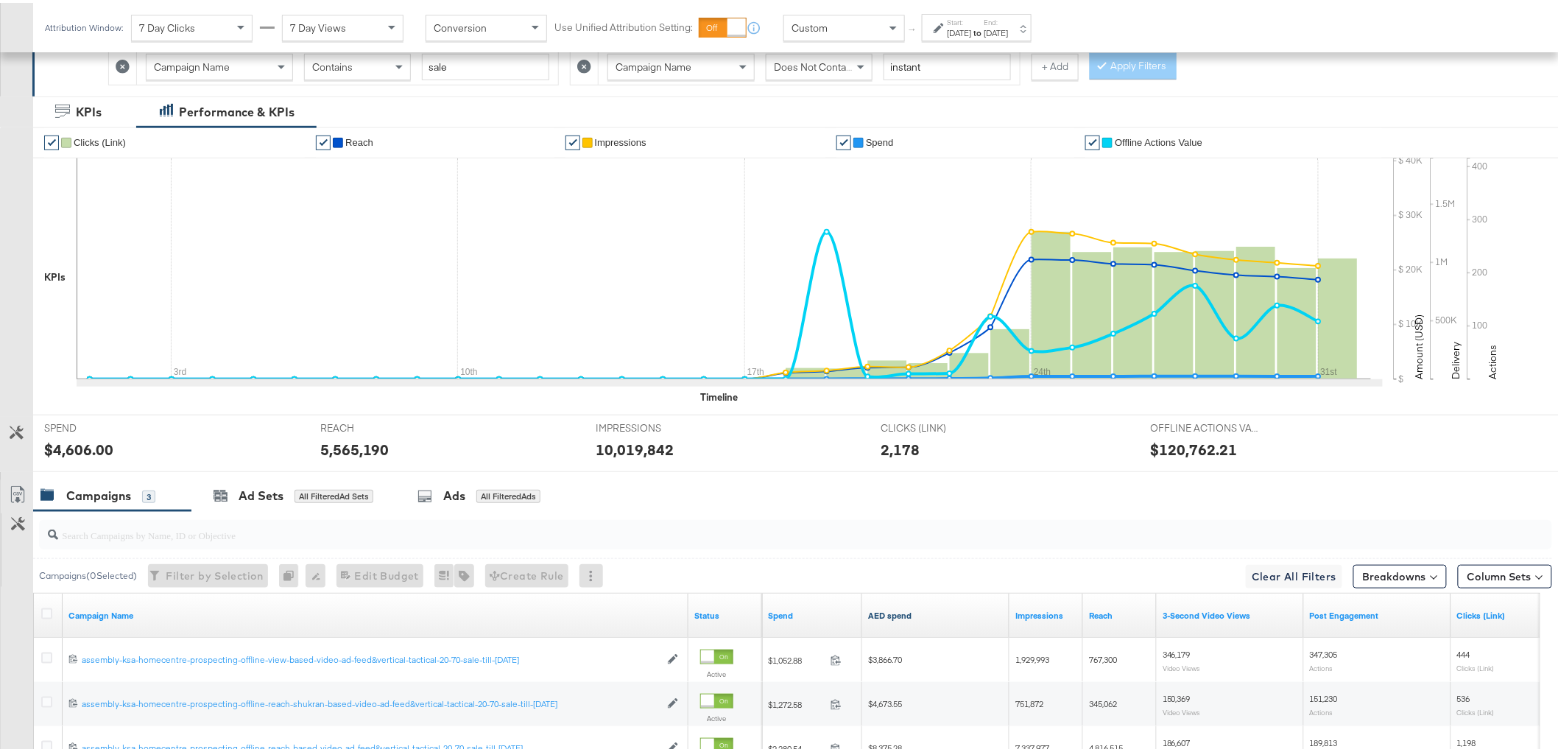
scroll to position [479, 0]
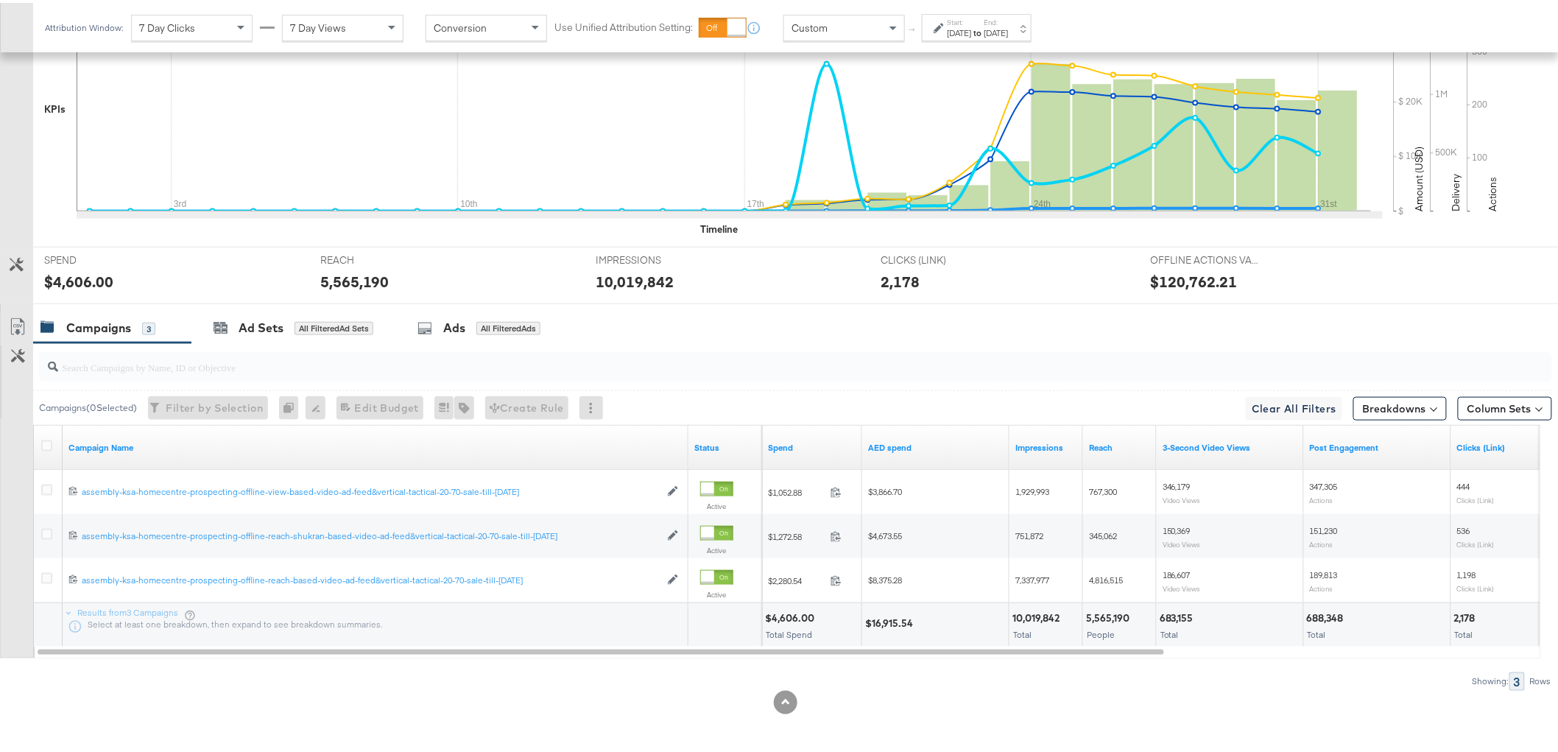
click at [892, 611] on div "$16,915.54" at bounding box center [935, 622] width 146 height 44
click at [895, 613] on div "$16,915.54" at bounding box center [891, 620] width 52 height 14
copy div "16,915.54"
